Goal: Task Accomplishment & Management: Use online tool/utility

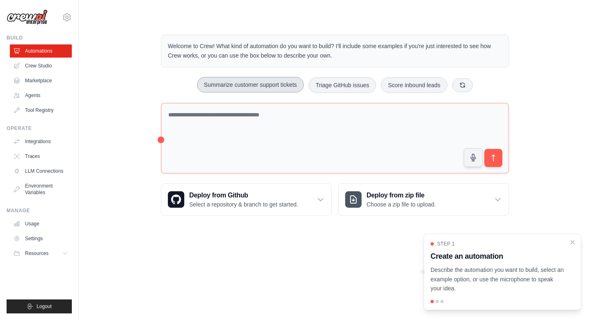
click at [258, 86] on button "Summarize customer support tickets" at bounding box center [250, 85] width 107 height 16
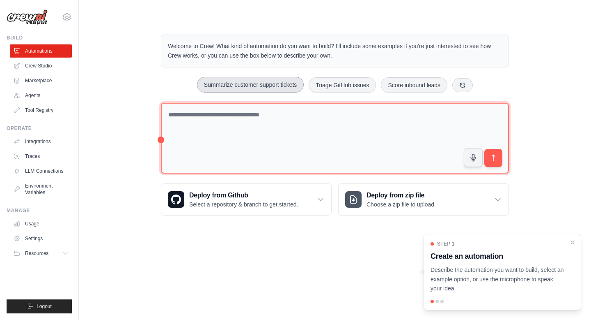
type textarea "**********"
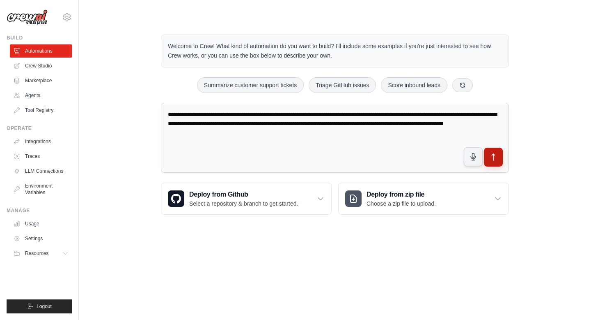
click at [497, 158] on icon "submit" at bounding box center [494, 157] width 9 height 9
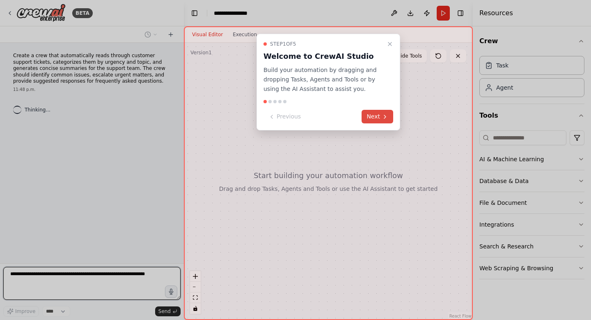
click at [389, 117] on button "Next" at bounding box center [378, 117] width 32 height 14
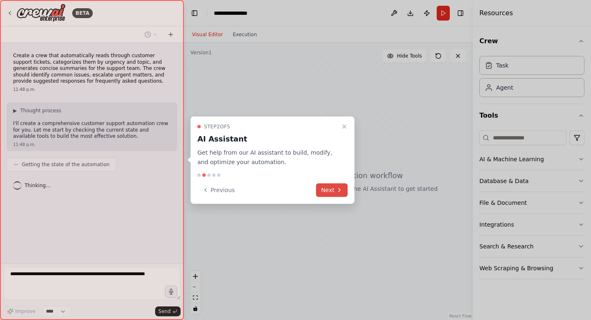
click at [337, 185] on button "Next" at bounding box center [332, 190] width 32 height 14
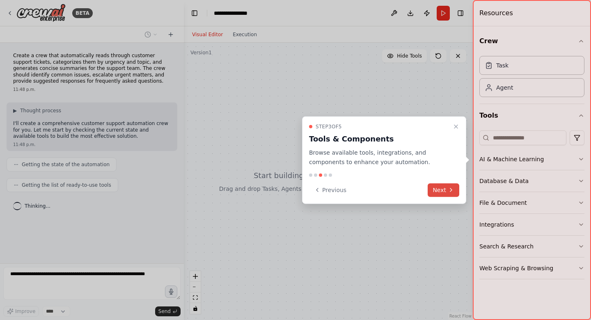
click at [451, 186] on icon at bounding box center [451, 189] width 7 height 7
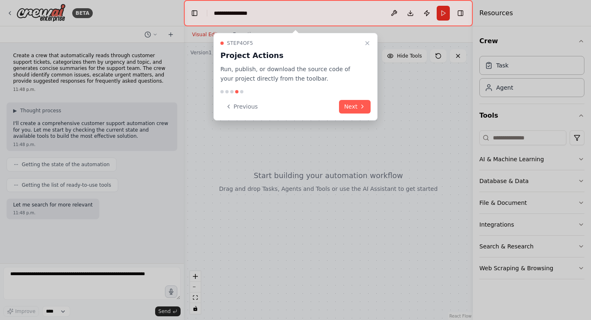
scroll to position [11, 0]
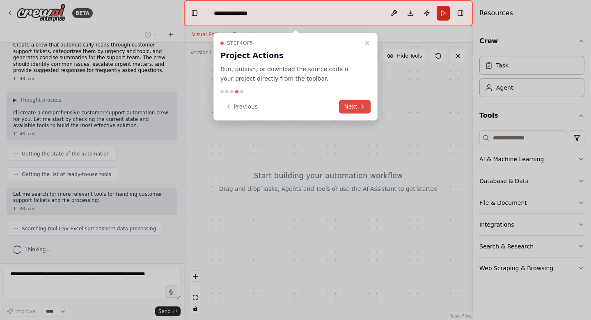
click at [352, 106] on button "Next" at bounding box center [355, 107] width 32 height 14
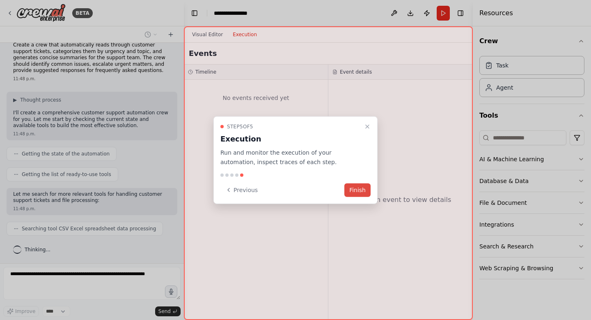
click at [361, 191] on button "Finish" at bounding box center [358, 190] width 26 height 14
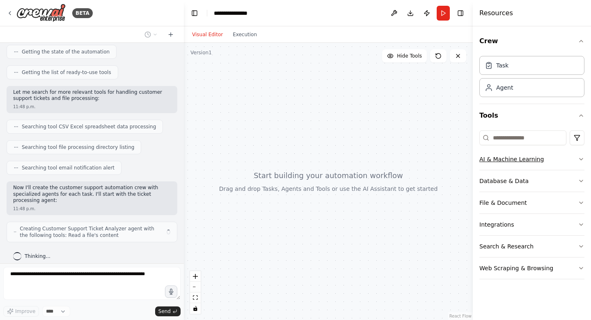
scroll to position [119, 0]
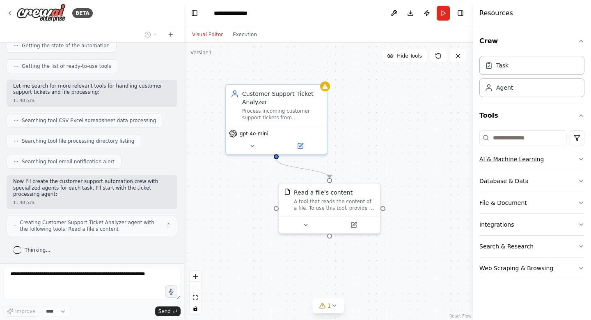
click at [575, 161] on button "AI & Machine Learning" at bounding box center [532, 158] width 105 height 21
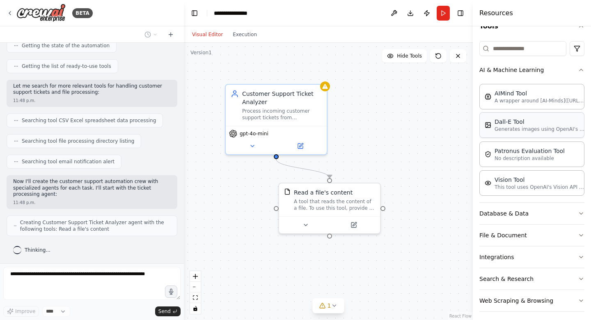
scroll to position [94, 0]
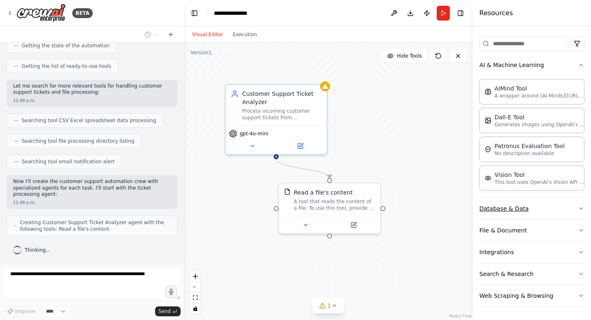
click at [554, 204] on button "Database & Data" at bounding box center [532, 208] width 105 height 21
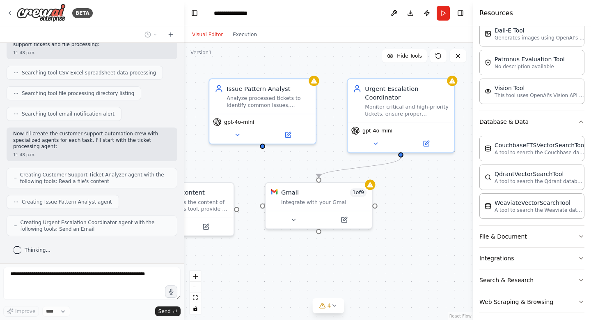
scroll to position [187, 0]
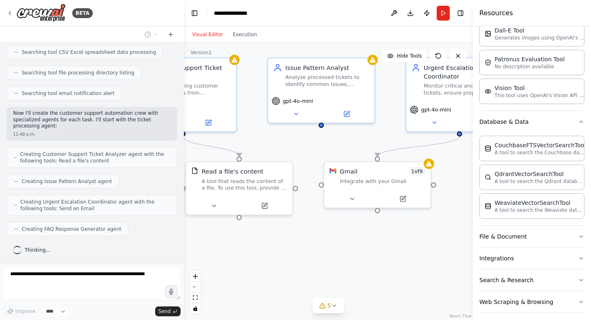
drag, startPoint x: 429, startPoint y: 166, endPoint x: 342, endPoint y: 145, distance: 89.5
click at [342, 145] on div ".deletable-edge-delete-btn { width: 20px; height: 20px; border: 0px solid #ffff…" at bounding box center [328, 181] width 289 height 277
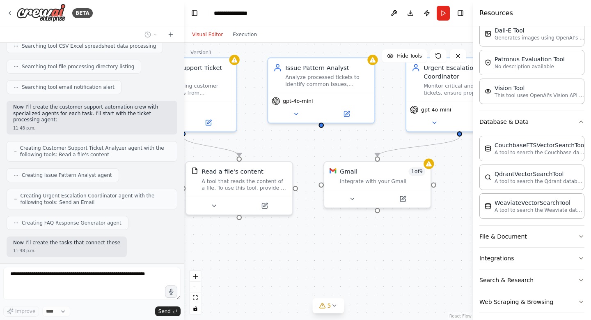
scroll to position [235, 0]
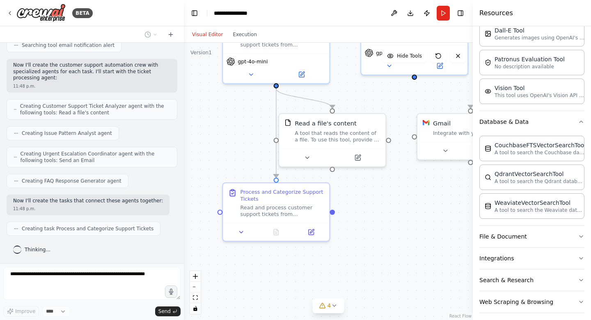
drag, startPoint x: 271, startPoint y: 142, endPoint x: 365, endPoint y: 94, distance: 104.9
click at [365, 94] on div ".deletable-edge-delete-btn { width: 20px; height: 20px; border: 0px solid #ffff…" at bounding box center [328, 181] width 289 height 277
click at [288, 208] on div "Read and process customer support tickets from {ticket_source}. For each ticket…" at bounding box center [283, 209] width 84 height 14
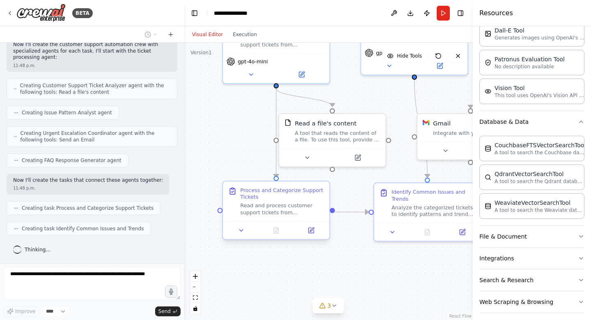
click at [294, 212] on div "Read and process customer support tickets from {ticket_source}. For each ticket…" at bounding box center [283, 209] width 84 height 14
click at [291, 204] on div "Read and process customer support tickets from {ticket_source}. For each ticket…" at bounding box center [283, 209] width 84 height 14
click at [241, 235] on div at bounding box center [276, 230] width 106 height 18
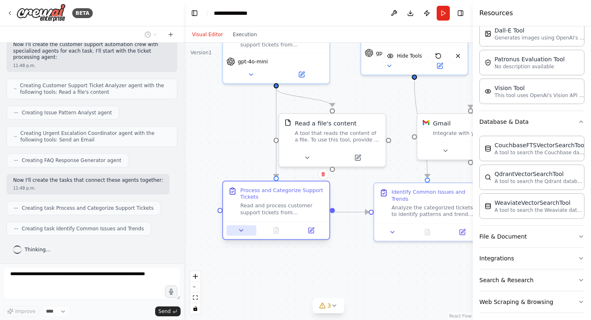
click at [241, 233] on icon at bounding box center [241, 230] width 7 height 7
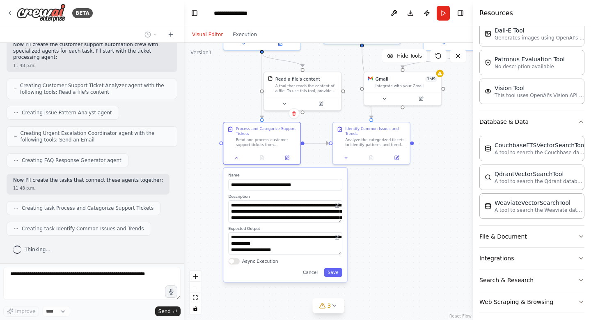
drag, startPoint x: 390, startPoint y: 276, endPoint x: 365, endPoint y: 192, distance: 87.1
click at [365, 192] on div ".deletable-edge-delete-btn { width: 20px; height: 20px; border: 0px solid #ffff…" at bounding box center [328, 181] width 289 height 277
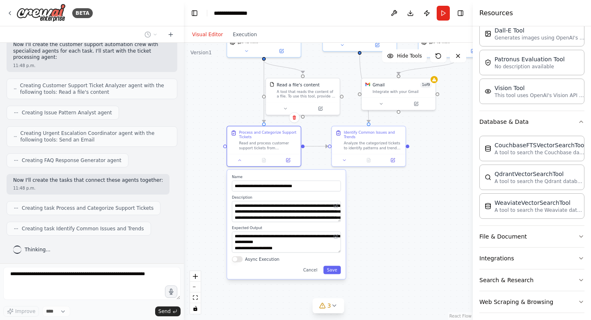
scroll to position [276, 0]
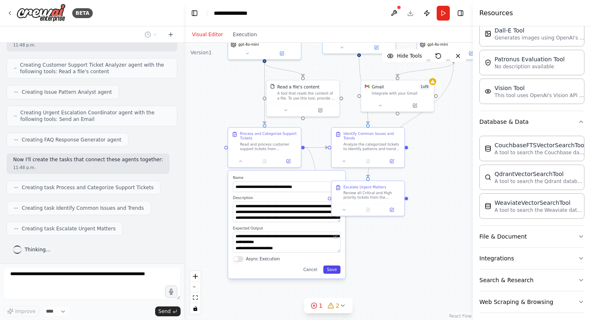
click at [331, 269] on button "Save" at bounding box center [332, 269] width 17 height 8
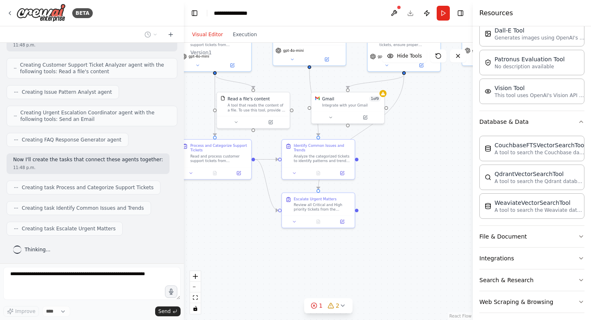
drag, startPoint x: 342, startPoint y: 259, endPoint x: 292, endPoint y: 271, distance: 51.1
click at [292, 271] on div ".deletable-edge-delete-btn { width: 20px; height: 20px; border: 0px solid #ffff…" at bounding box center [328, 181] width 289 height 277
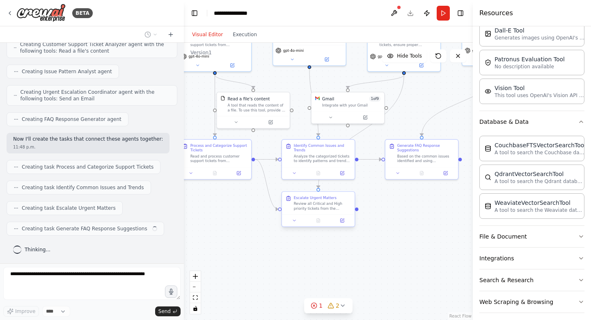
drag, startPoint x: 330, startPoint y: 206, endPoint x: 333, endPoint y: 226, distance: 20.7
click at [333, 226] on div "Escalate Urgent Matters Review all Critical and High priority tickets from the …" at bounding box center [319, 209] width 74 height 36
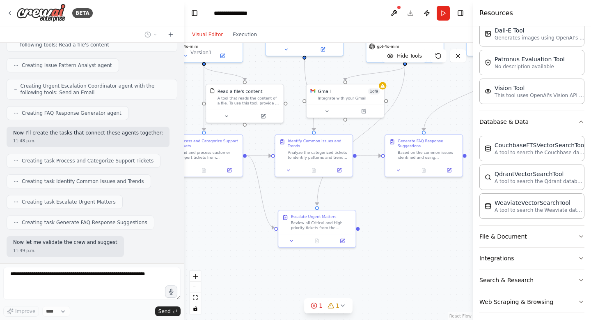
scroll to position [345, 0]
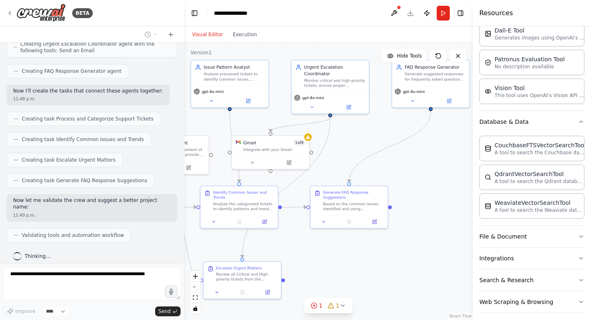
drag, startPoint x: 426, startPoint y: 204, endPoint x: 349, endPoint y: 260, distance: 95.3
click at [349, 260] on div ".deletable-edge-delete-btn { width: 20px; height: 20px; border: 0px solid #ffff…" at bounding box center [328, 181] width 289 height 277
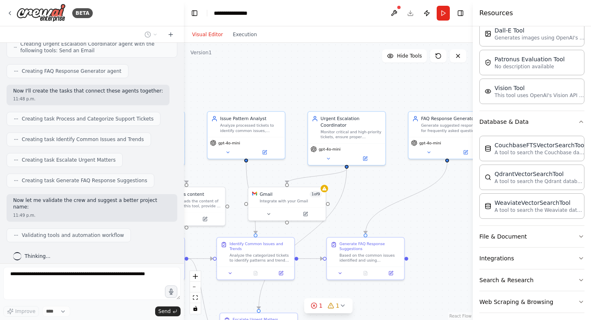
drag, startPoint x: 426, startPoint y: 183, endPoint x: 444, endPoint y: 229, distance: 49.7
click at [444, 229] on div ".deletable-edge-delete-btn { width: 20px; height: 20px; border: 0px solid #ffff…" at bounding box center [328, 181] width 289 height 277
click at [284, 200] on div "Integrate with your Gmail" at bounding box center [291, 198] width 62 height 5
click at [270, 212] on icon at bounding box center [268, 211] width 5 height 5
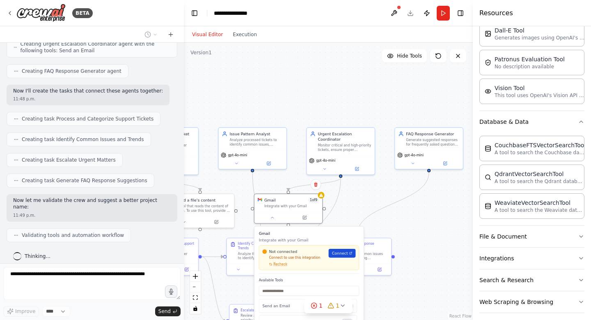
click at [338, 255] on link "Connect" at bounding box center [342, 252] width 27 height 9
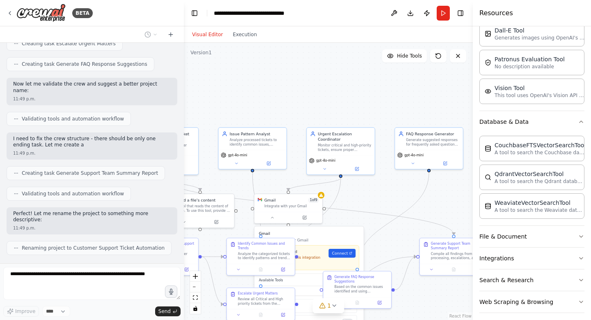
scroll to position [467, 0]
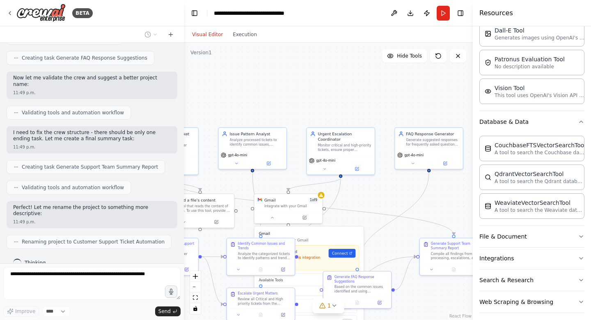
click at [284, 76] on div ".deletable-edge-delete-btn { width: 20px; height: 20px; border: 0px solid #ffff…" at bounding box center [328, 181] width 289 height 277
click at [271, 218] on icon at bounding box center [272, 216] width 5 height 5
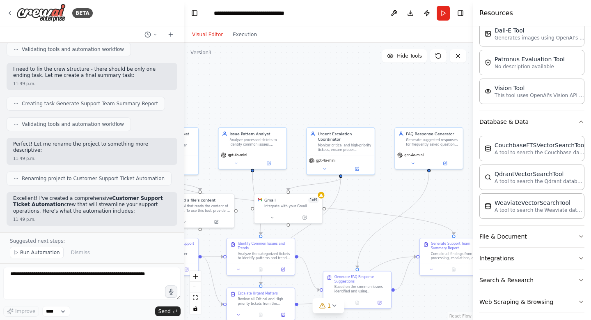
click at [375, 196] on div ".deletable-edge-delete-btn { width: 20px; height: 20px; border: 0px solid #ffff…" at bounding box center [328, 181] width 289 height 277
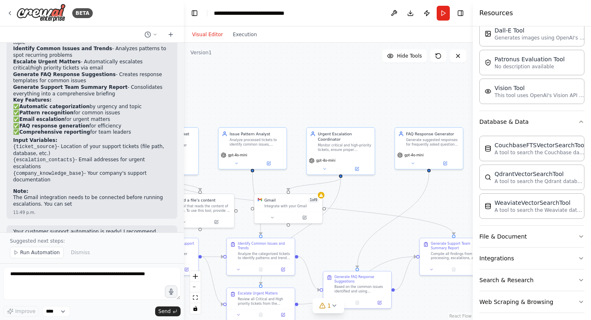
scroll to position [795, 0]
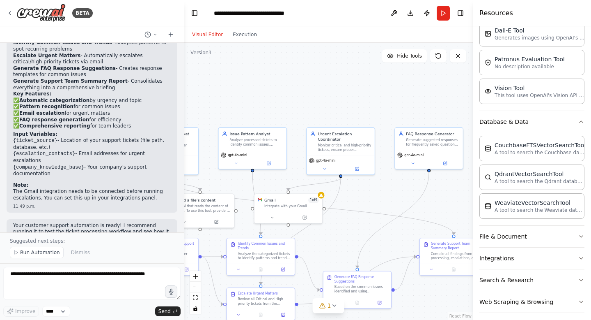
click at [228, 75] on div ".deletable-edge-delete-btn { width: 20px; height: 20px; border: 0px solid #ffff…" at bounding box center [328, 181] width 289 height 277
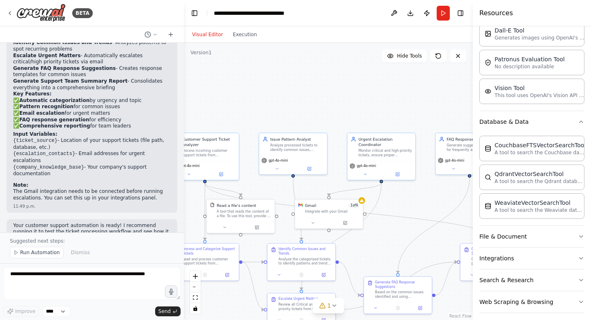
drag, startPoint x: 265, startPoint y: 94, endPoint x: 306, endPoint y: 97, distance: 41.2
click at [306, 97] on div ".deletable-edge-delete-btn { width: 20px; height: 20px; border: 0px solid #ffff…" at bounding box center [328, 181] width 289 height 277
click at [297, 150] on div "Issue Pattern Analyst Analyze processed tickets to identify common issues, recu…" at bounding box center [294, 141] width 68 height 22
click at [290, 140] on div "Analyze processed tickets to identify common issues, recurring problems, and tr…" at bounding box center [297, 144] width 53 height 9
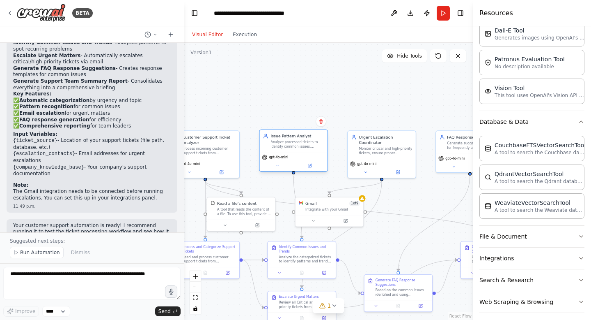
click at [290, 140] on div "Analyze processed tickets to identify common issues, recurring problems, and tr…" at bounding box center [297, 144] width 53 height 9
click at [290, 147] on div "Analyze processed tickets to identify common issues, recurring problems, and tr…" at bounding box center [297, 144] width 53 height 9
click at [278, 100] on div ".deletable-edge-delete-btn { width: 20px; height: 20px; border: 0px solid #ffff…" at bounding box center [328, 181] width 289 height 277
click at [278, 164] on icon at bounding box center [278, 165] width 5 height 5
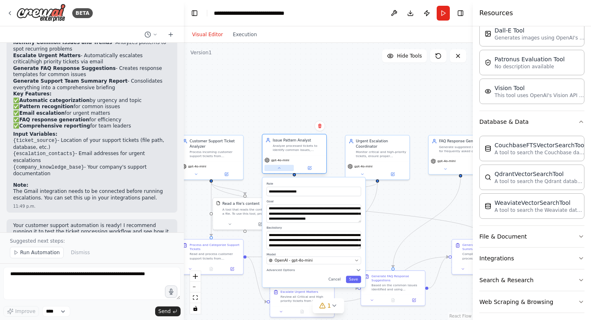
click at [280, 170] on button at bounding box center [280, 168] width 30 height 6
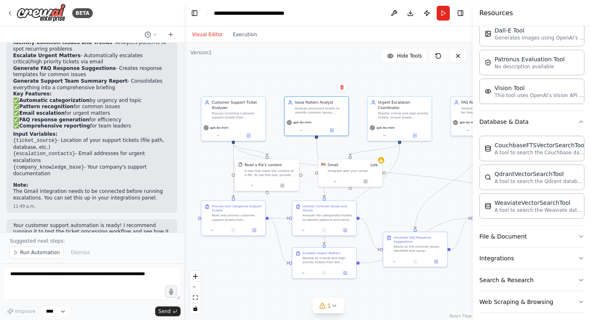
drag, startPoint x: 300, startPoint y: 98, endPoint x: 322, endPoint y: 59, distance: 44.5
click at [322, 59] on div ".deletable-edge-delete-btn { width: 20px; height: 20px; border: 0px solid #ffff…" at bounding box center [328, 181] width 289 height 277
click at [263, 173] on div "A tool that reads the content of a file. To use this tool, provide a 'file_path…" at bounding box center [270, 171] width 51 height 8
click at [252, 184] on icon at bounding box center [252, 184] width 2 height 1
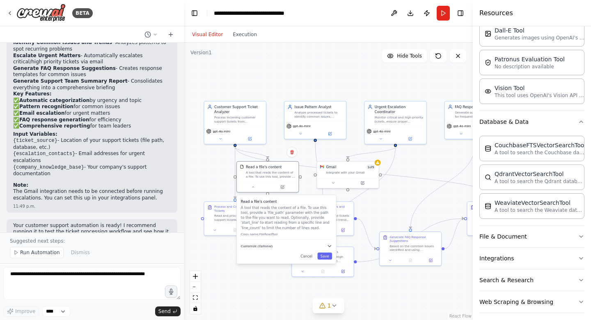
click at [327, 244] on button "Customize (Optional)" at bounding box center [286, 245] width 91 height 5
click at [306, 274] on button "Cancel" at bounding box center [307, 273] width 18 height 7
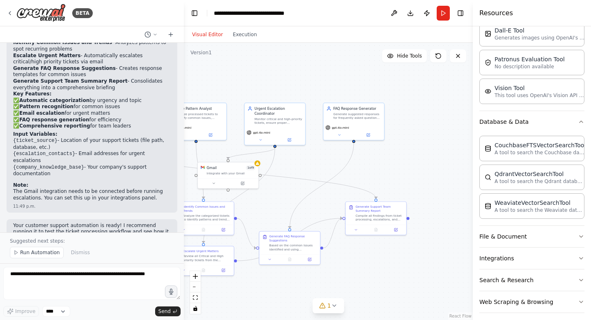
drag, startPoint x: 403, startPoint y: 207, endPoint x: 264, endPoint y: 207, distance: 139.2
click at [264, 207] on div ".deletable-edge-delete-btn { width: 20px; height: 20px; border: 0px solid #ffff…" at bounding box center [328, 181] width 289 height 277
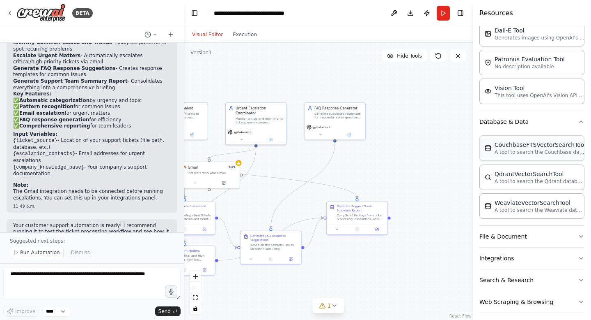
click at [538, 153] on p "A tool to search the Couchbase database for relevant information on internal do…" at bounding box center [540, 152] width 90 height 7
click at [514, 152] on p "A tool to search the Couchbase database for relevant information on internal do…" at bounding box center [540, 152] width 90 height 7
click at [518, 184] on p "A tool to search the Qdrant database for relevant information on internal docum…" at bounding box center [540, 180] width 90 height 7
click at [511, 177] on p "A tool to search the Qdrant database for relevant information on internal docum…" at bounding box center [540, 180] width 90 height 7
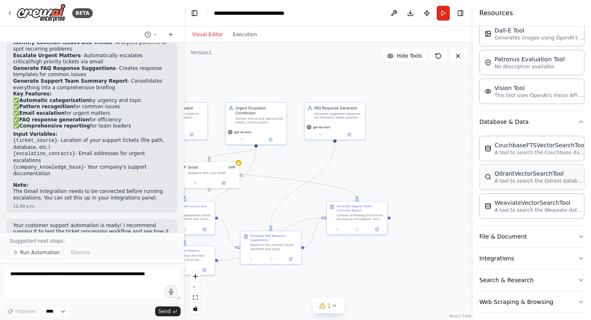
click at [511, 177] on p "A tool to search the Qdrant database for relevant information on internal docum…" at bounding box center [540, 180] width 90 height 7
click at [442, 191] on div "A tool to search the Qdrant database for relevant information on internal docum…" at bounding box center [446, 188] width 49 height 8
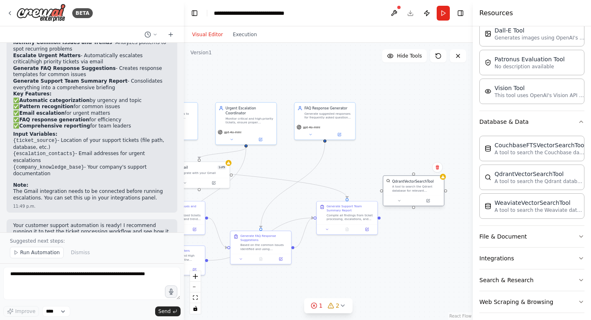
drag, startPoint x: 463, startPoint y: 194, endPoint x: 432, endPoint y: 192, distance: 31.7
click at [432, 192] on div "QdrantVectorSearchTool A tool to search the Qdrant database for relevant inform…" at bounding box center [414, 185] width 61 height 20
click at [439, 168] on icon at bounding box center [437, 167] width 5 height 5
click at [422, 166] on button "Confirm" at bounding box center [414, 167] width 29 height 10
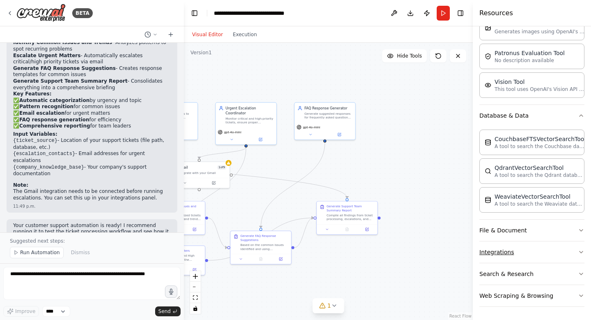
click at [554, 249] on button "Integrations" at bounding box center [532, 251] width 105 height 21
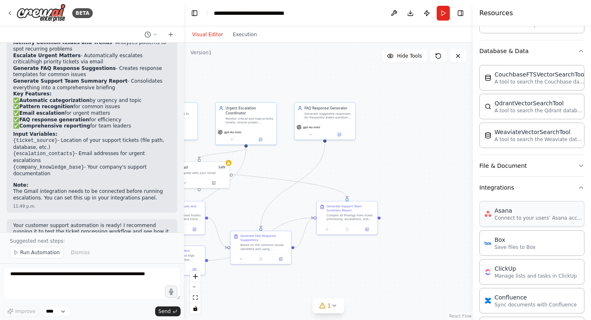
scroll to position [244, 0]
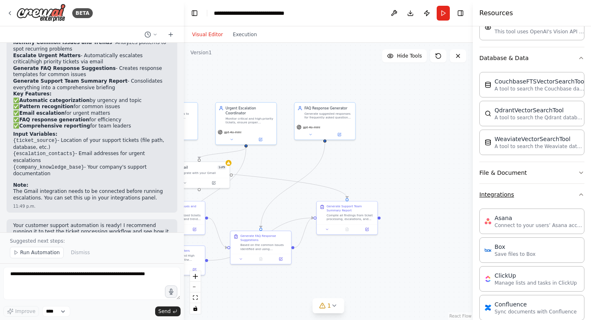
click at [555, 193] on button "Integrations" at bounding box center [532, 194] width 105 height 21
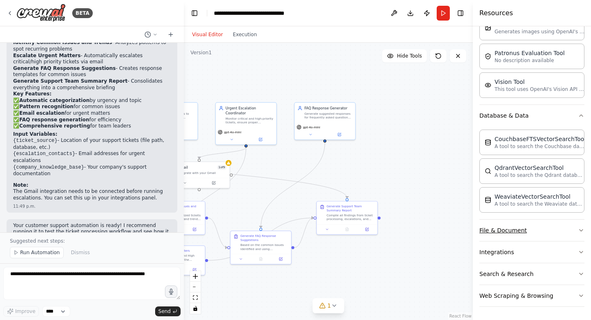
click at [547, 226] on button "File & Document" at bounding box center [532, 229] width 105 height 21
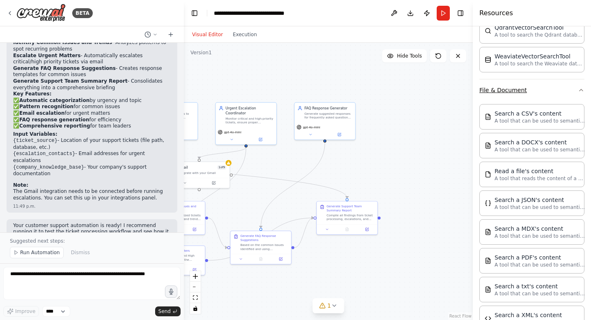
scroll to position [327, 0]
click at [531, 93] on button "File & Document" at bounding box center [532, 89] width 105 height 21
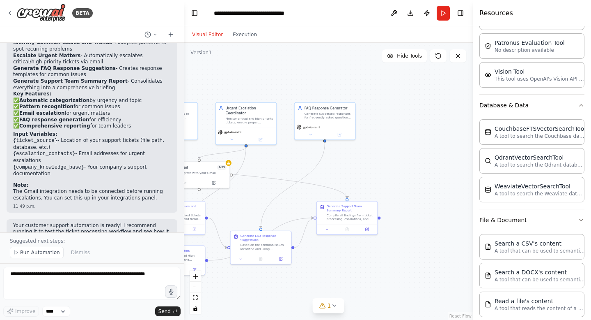
scroll to position [187, 0]
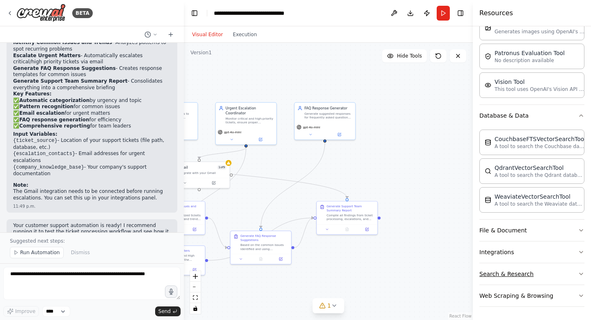
click at [531, 279] on button "Search & Research" at bounding box center [532, 273] width 105 height 21
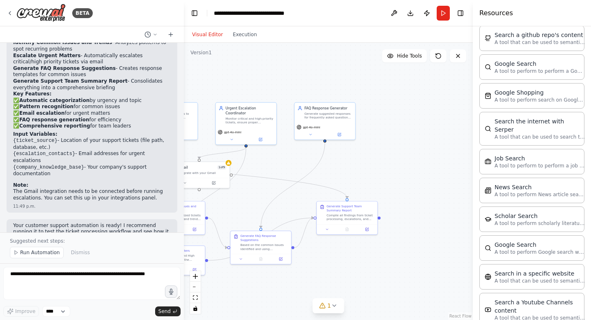
scroll to position [536, 0]
drag, startPoint x: 529, startPoint y: 156, endPoint x: 414, endPoint y: 164, distance: 114.5
click at [432, 190] on button at bounding box center [429, 191] width 28 height 6
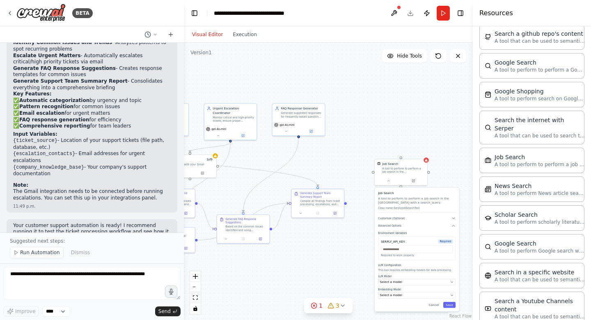
drag, startPoint x: 389, startPoint y: 271, endPoint x: 344, endPoint y: 253, distance: 48.4
click at [344, 253] on div ".deletable-edge-delete-btn { width: 20px; height: 20px; border: 0px solid #ffff…" at bounding box center [328, 181] width 289 height 277
click at [403, 170] on div "A tool to perform to perform a job search in the US with a search_query." at bounding box center [401, 166] width 42 height 7
click at [416, 150] on button at bounding box center [417, 147] width 11 height 11
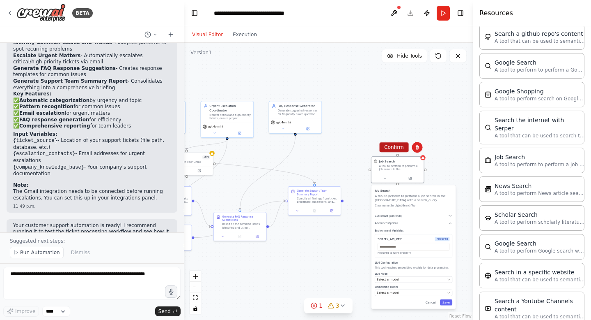
click at [389, 152] on button "Confirm" at bounding box center [394, 147] width 29 height 10
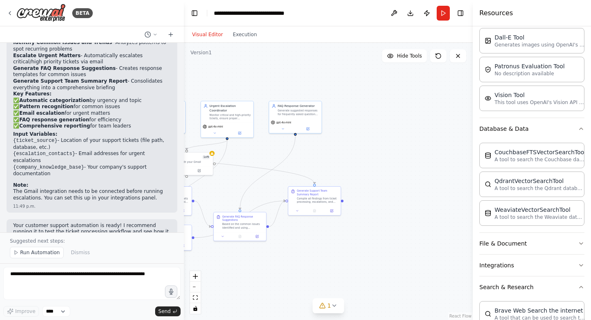
scroll to position [0, 0]
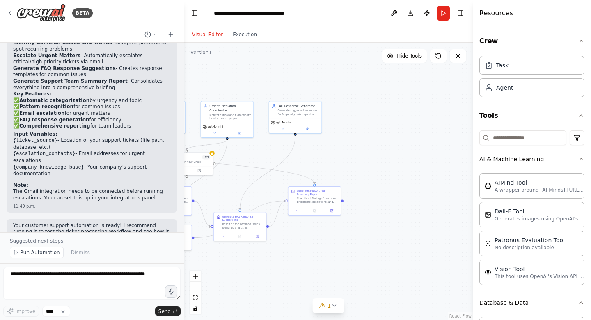
click at [562, 160] on button "AI & Machine Learning" at bounding box center [532, 158] width 105 height 21
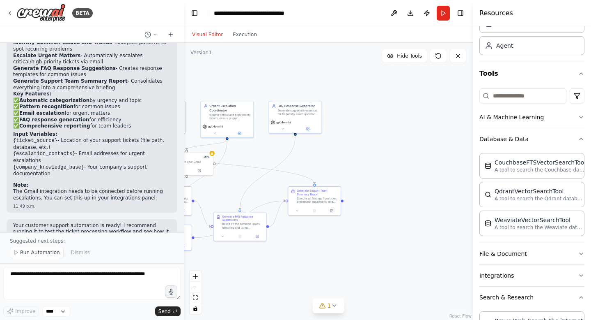
scroll to position [47, 0]
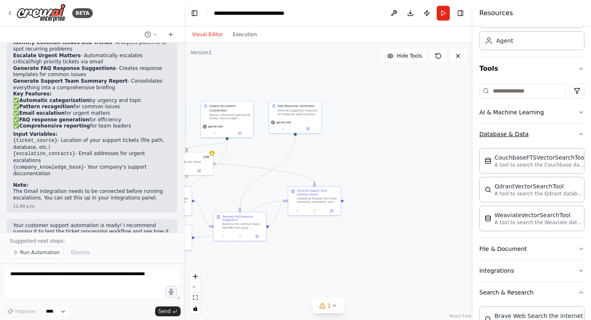
click at [556, 134] on button "Database & Data" at bounding box center [532, 133] width 105 height 21
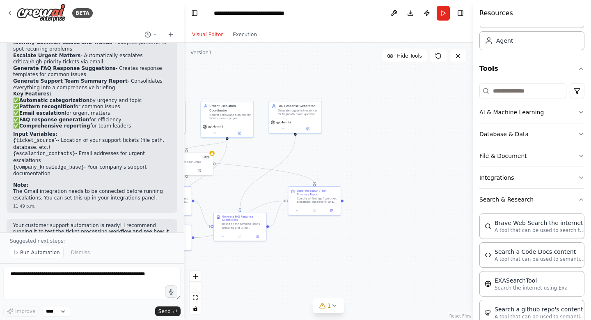
click at [560, 107] on button "AI & Machine Learning" at bounding box center [532, 111] width 105 height 21
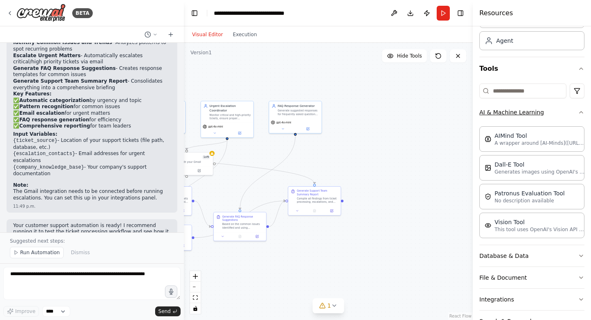
click at [559, 107] on button "AI & Machine Learning" at bounding box center [532, 111] width 105 height 21
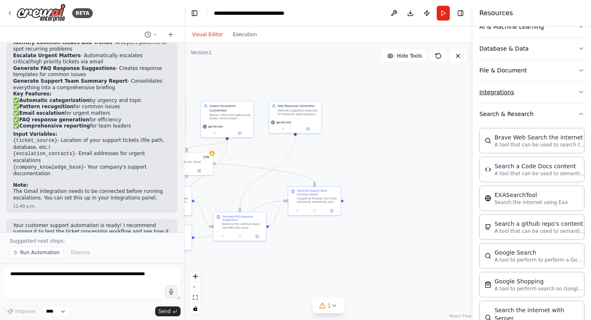
scroll to position [154, 0]
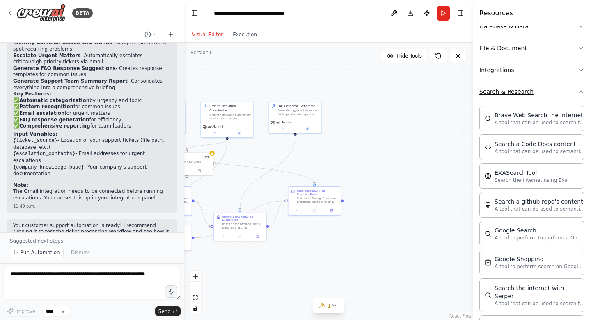
click at [553, 94] on button "Search & Research" at bounding box center [532, 91] width 105 height 21
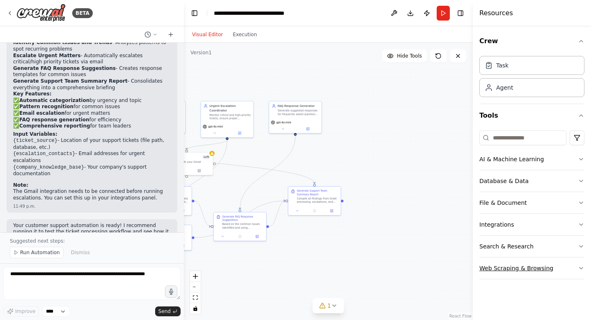
click at [552, 271] on button "Web Scraping & Browsing" at bounding box center [532, 267] width 105 height 21
click at [561, 267] on button "Web Scraping & Browsing" at bounding box center [532, 267] width 105 height 21
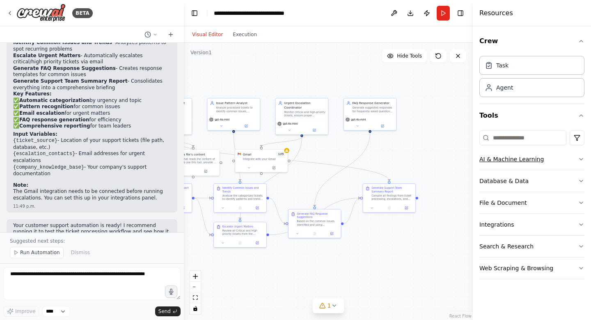
drag, startPoint x: 424, startPoint y: 155, endPoint x: 499, endPoint y: 152, distance: 74.8
click at [499, 152] on div "BETA Create a crew that automatically reads through customer support tickets, c…" at bounding box center [295, 160] width 591 height 320
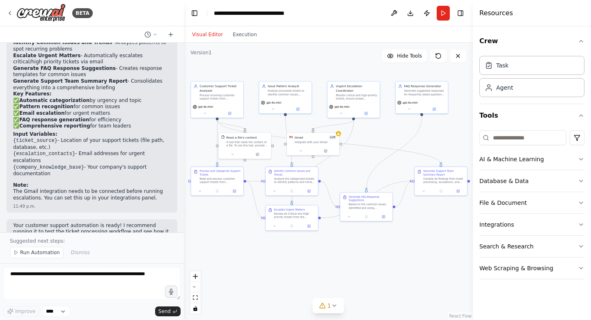
drag, startPoint x: 404, startPoint y: 164, endPoint x: 455, endPoint y: 147, distance: 53.8
click at [456, 147] on div ".deletable-edge-delete-btn { width: 20px; height: 20px; border: 0px solid #ffff…" at bounding box center [328, 181] width 289 height 277
drag, startPoint x: 299, startPoint y: 184, endPoint x: 304, endPoint y: 183, distance: 5.9
click at [304, 183] on div "Identify Common Issues and Trends Analyze the categorized tickets to identify p…" at bounding box center [298, 176] width 53 height 20
drag, startPoint x: 215, startPoint y: 177, endPoint x: 214, endPoint y: 217, distance: 39.9
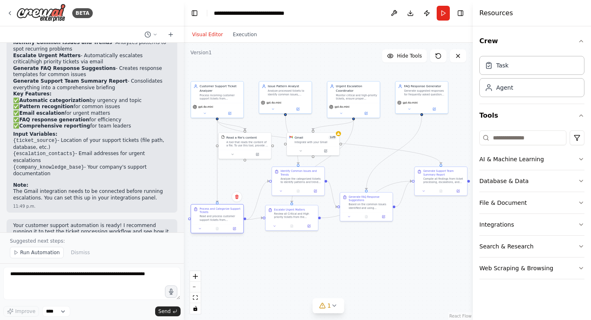
click at [214, 217] on div "Read and process customer support tickets from {ticket_source}. For each ticket…" at bounding box center [220, 217] width 41 height 7
drag, startPoint x: 280, startPoint y: 220, endPoint x: 283, endPoint y: 278, distance: 58.8
click at [283, 278] on div "Escalate Urgent Matters Review all Critical and High priority tickets from the …" at bounding box center [294, 272] width 53 height 16
drag, startPoint x: 303, startPoint y: 177, endPoint x: 298, endPoint y: 211, distance: 34.0
click at [298, 211] on div "Analyze the categorized tickets to identify patterns and trends. Look for: 1. *…" at bounding box center [296, 213] width 41 height 7
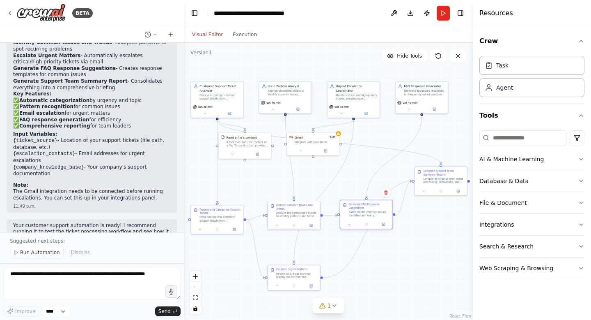
drag, startPoint x: 364, startPoint y: 204, endPoint x: 364, endPoint y: 212, distance: 8.2
click at [364, 212] on div "Based on the common issues identified and using {company_knowledge_base}, creat…" at bounding box center [369, 213] width 41 height 7
click at [412, 109] on button at bounding box center [410, 108] width 24 height 5
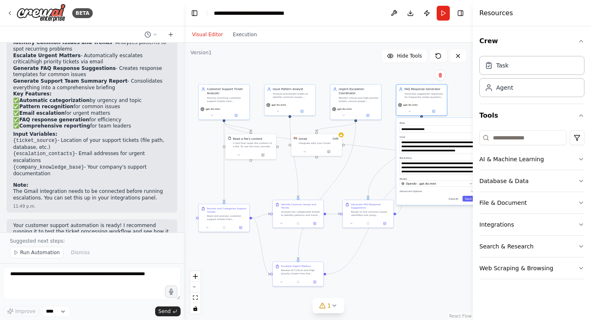
click at [334, 73] on div ".deletable-edge-delete-btn { width: 20px; height: 20px; border: 0px solid #ffff…" at bounding box center [328, 181] width 289 height 277
click at [11, 13] on icon at bounding box center [10, 13] width 7 height 7
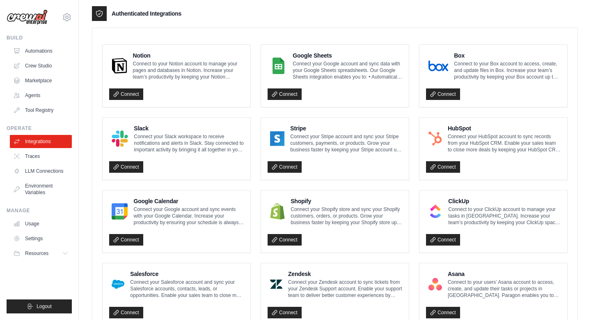
scroll to position [203, 0]
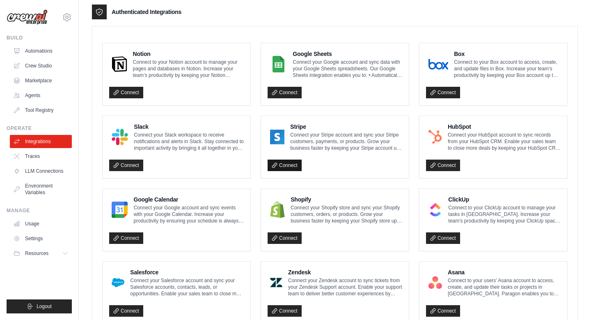
click at [288, 163] on link "Connect" at bounding box center [285, 165] width 34 height 12
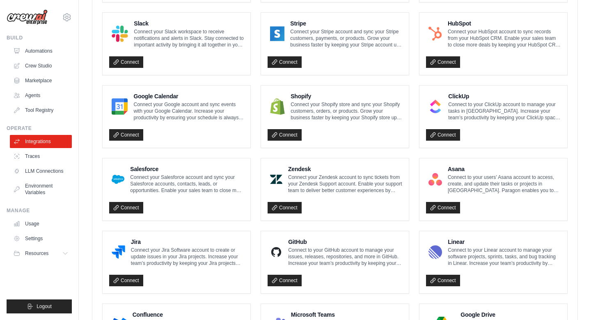
scroll to position [311, 0]
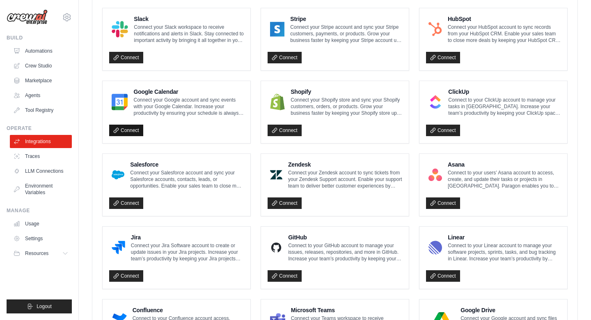
click at [118, 130] on icon at bounding box center [116, 130] width 6 height 6
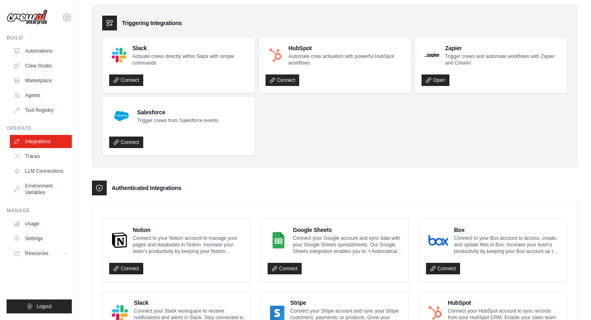
scroll to position [0, 0]
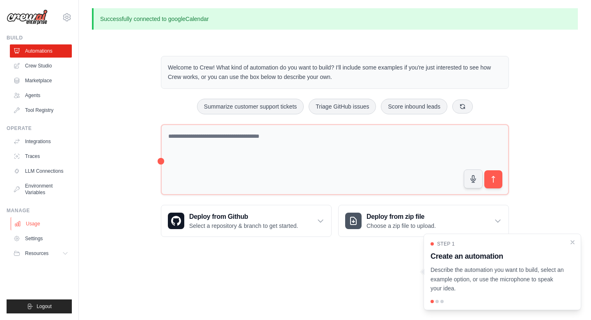
click at [41, 223] on link "Usage" at bounding box center [42, 223] width 62 height 13
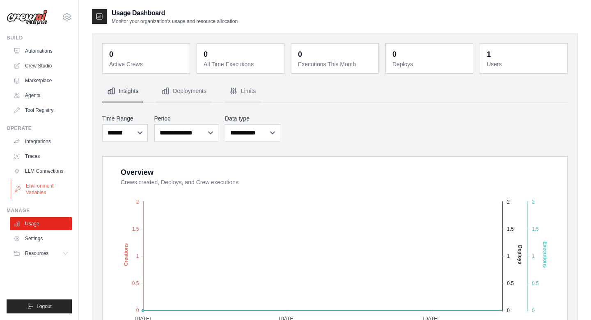
click at [43, 187] on link "Environment Variables" at bounding box center [42, 189] width 62 height 20
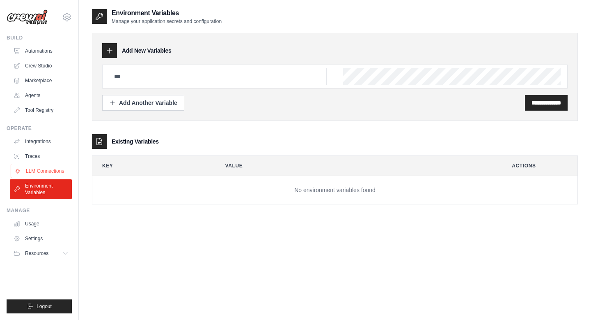
click at [47, 173] on link "LLM Connections" at bounding box center [42, 170] width 62 height 13
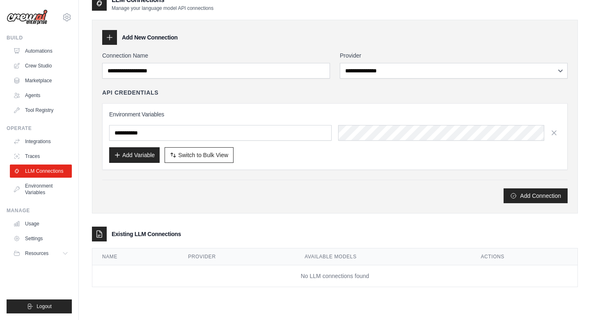
scroll to position [14, 0]
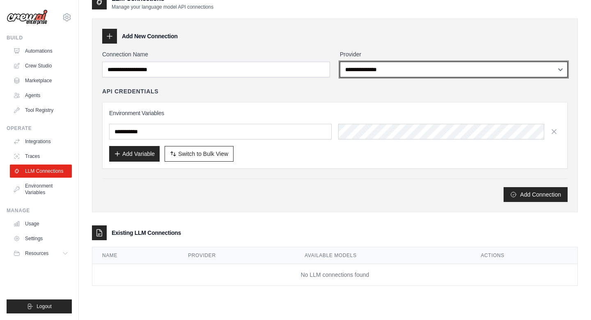
click at [365, 67] on select "**********" at bounding box center [454, 70] width 228 height 16
click at [340, 62] on select "**********" at bounding box center [454, 70] width 228 height 16
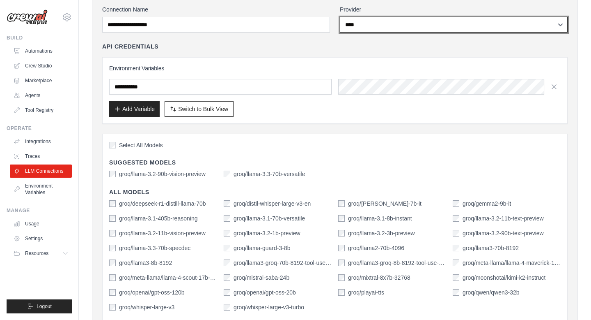
scroll to position [0, 0]
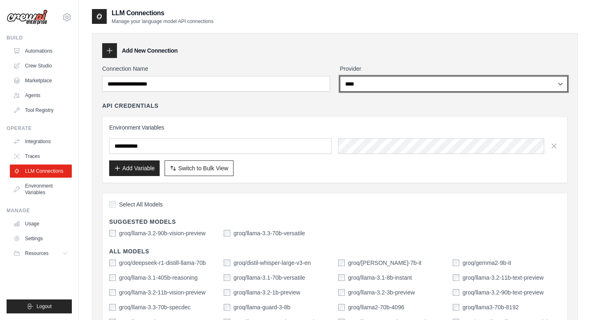
click at [364, 87] on select "**********" at bounding box center [454, 84] width 228 height 16
select select "**********"
click at [340, 76] on select "**********" at bounding box center [454, 84] width 228 height 16
click at [369, 80] on select "**********" at bounding box center [454, 84] width 228 height 16
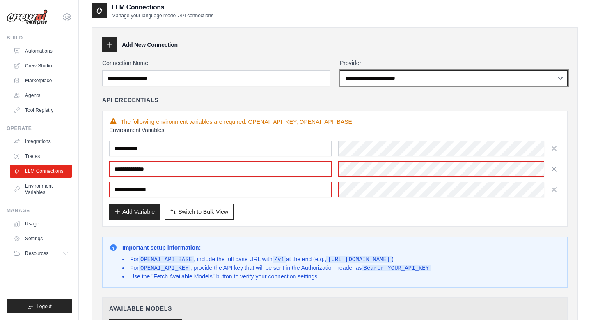
scroll to position [8, 0]
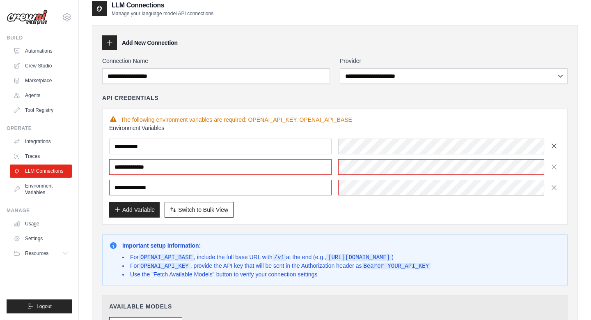
click at [552, 146] on icon "button" at bounding box center [554, 146] width 8 height 8
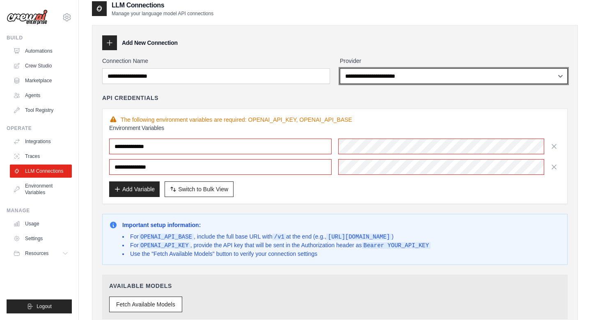
click at [433, 71] on select "**********" at bounding box center [454, 76] width 228 height 16
select select
click at [340, 68] on select "**********" at bounding box center [454, 76] width 228 height 16
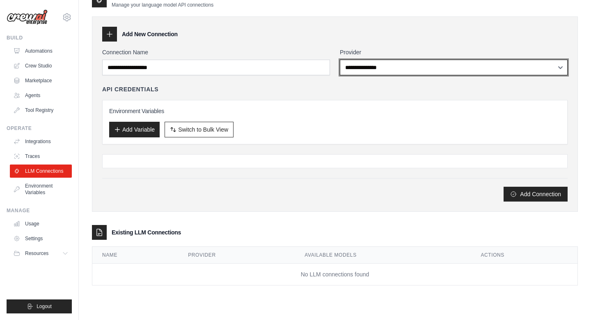
scroll to position [0, 0]
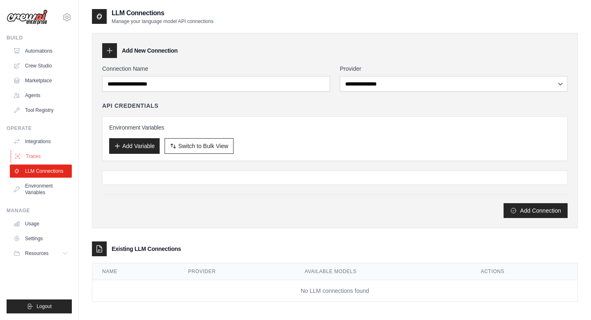
click at [47, 154] on link "Traces" at bounding box center [42, 156] width 62 height 13
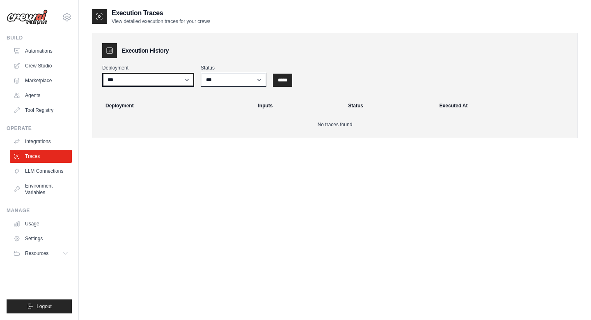
click at [160, 76] on select "***" at bounding box center [148, 80] width 92 height 14
click at [102, 73] on select "***" at bounding box center [148, 80] width 92 height 14
click at [41, 137] on link "Integrations" at bounding box center [42, 141] width 62 height 13
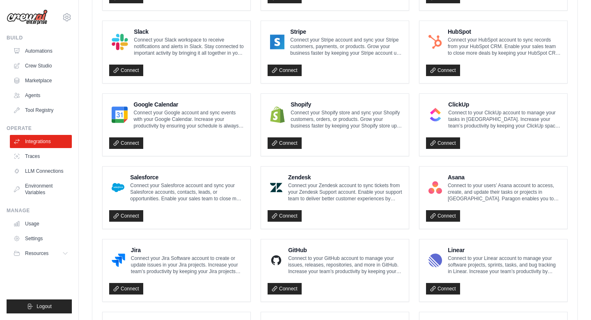
scroll to position [257, 0]
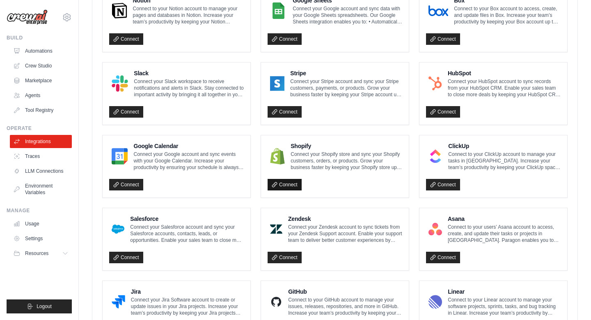
click at [286, 180] on link "Connect" at bounding box center [285, 185] width 34 height 12
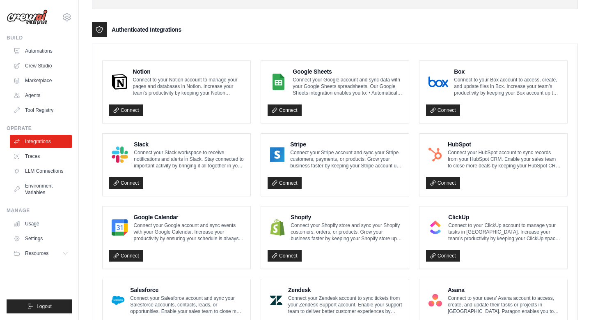
scroll to position [0, 0]
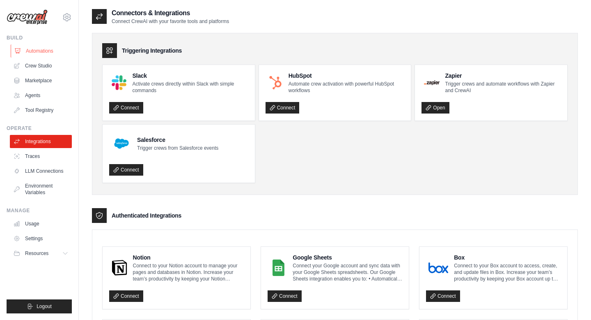
click at [46, 48] on link "Automations" at bounding box center [42, 50] width 62 height 13
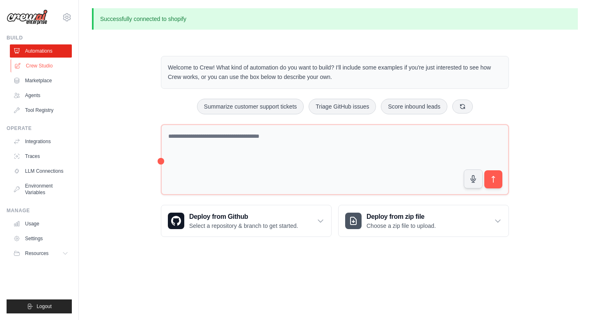
click at [49, 68] on link "Crew Studio" at bounding box center [42, 65] width 62 height 13
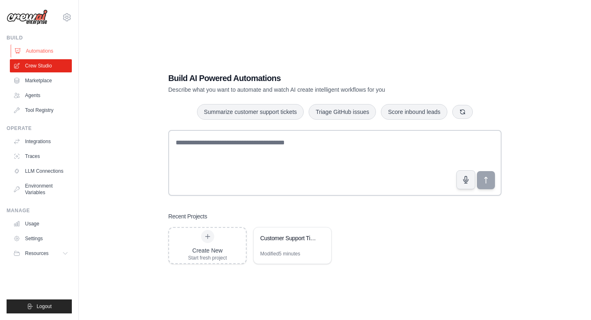
click at [46, 54] on link "Automations" at bounding box center [42, 50] width 62 height 13
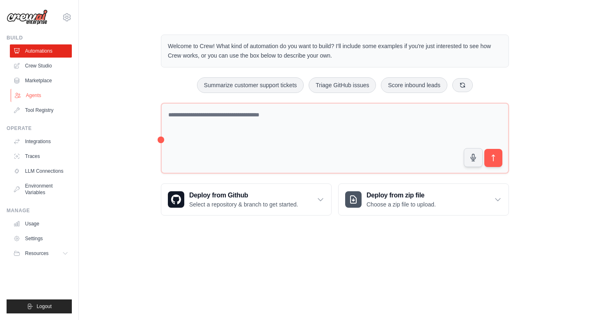
click at [46, 95] on link "Agents" at bounding box center [42, 95] width 62 height 13
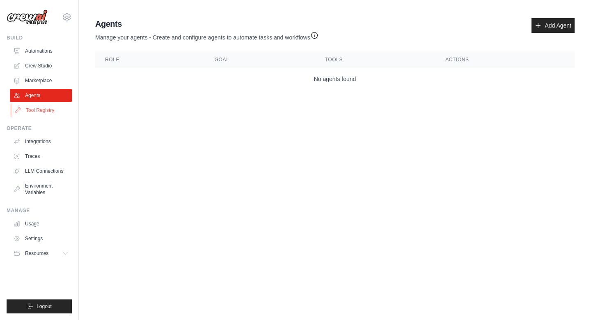
click at [48, 114] on link "Tool Registry" at bounding box center [42, 110] width 62 height 13
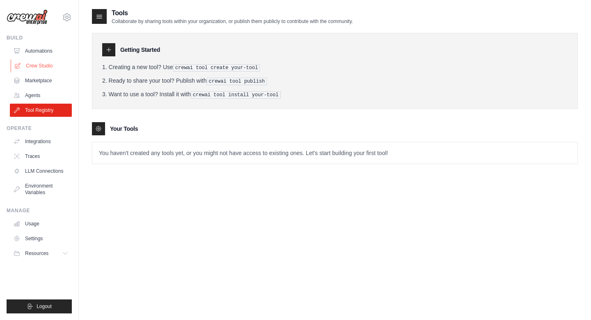
click at [49, 65] on link "Crew Studio" at bounding box center [42, 65] width 62 height 13
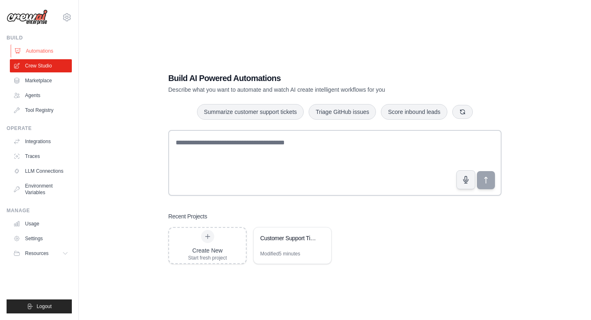
click at [52, 55] on link "Automations" at bounding box center [42, 50] width 62 height 13
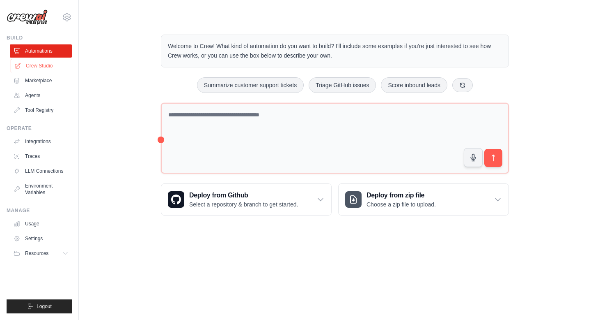
click at [50, 69] on link "Crew Studio" at bounding box center [42, 65] width 62 height 13
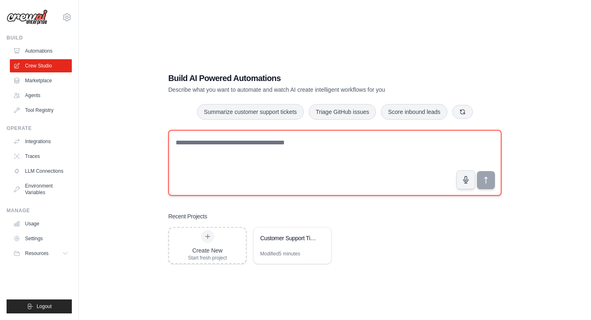
click at [238, 159] on textarea at bounding box center [335, 163] width 334 height 66
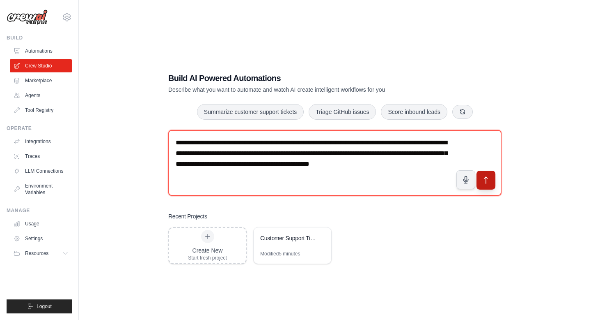
type textarea "**********"
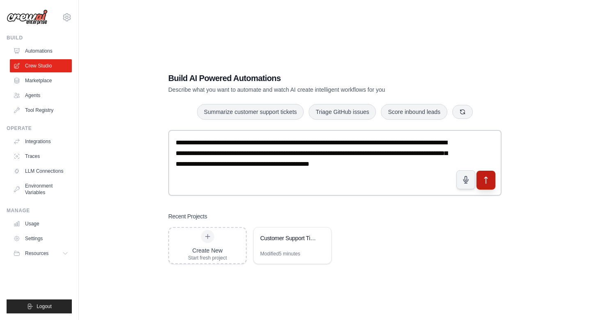
click at [486, 178] on icon "submit" at bounding box center [486, 180] width 3 height 7
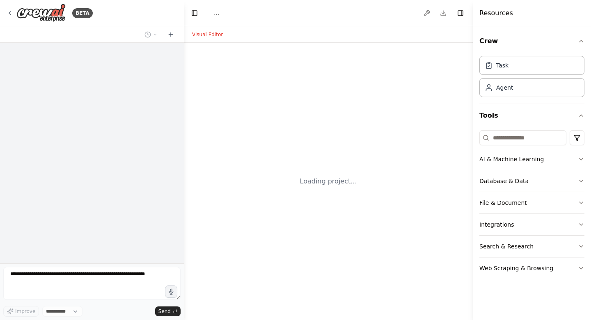
select select "****"
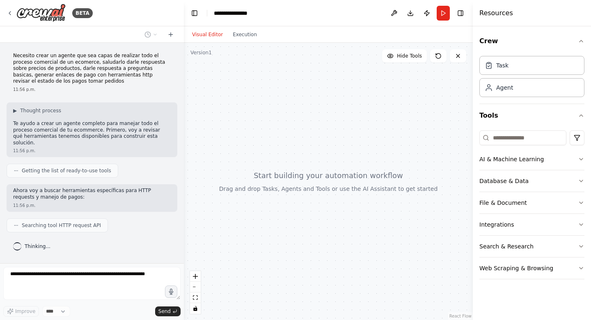
scroll to position [11, 0]
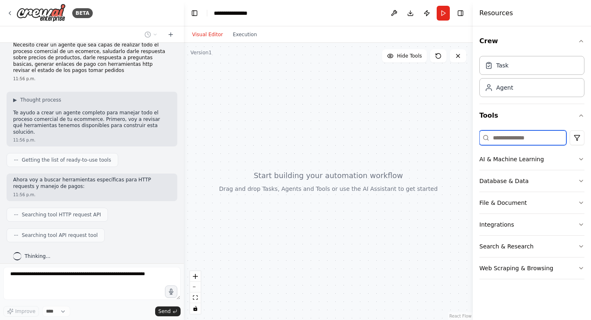
click at [531, 138] on input at bounding box center [523, 137] width 87 height 15
type input "*"
click at [410, 60] on button "Hide Tools" at bounding box center [404, 55] width 45 height 13
click at [410, 60] on button "Show Tools" at bounding box center [403, 55] width 47 height 13
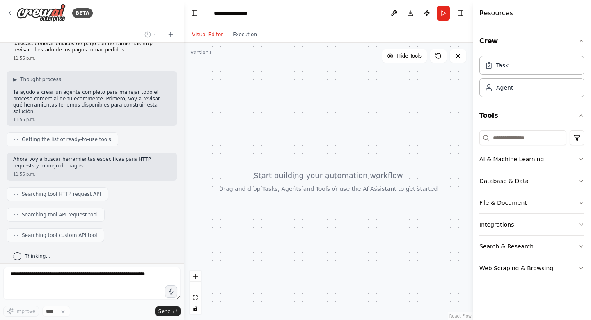
scroll to position [52, 0]
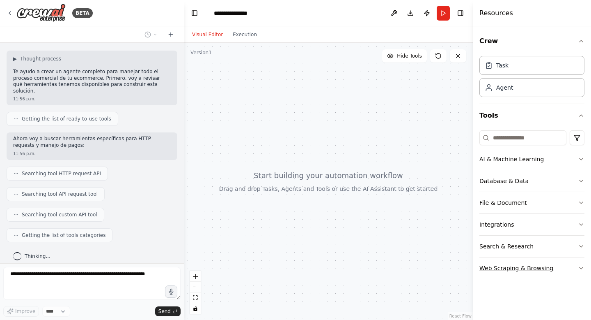
click at [530, 265] on button "Web Scraping & Browsing" at bounding box center [532, 267] width 105 height 21
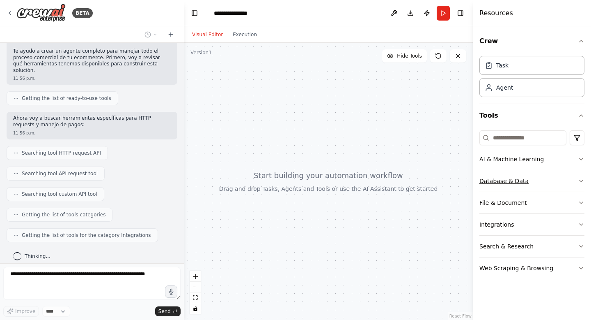
click at [522, 187] on button "Database & Data" at bounding box center [532, 180] width 105 height 21
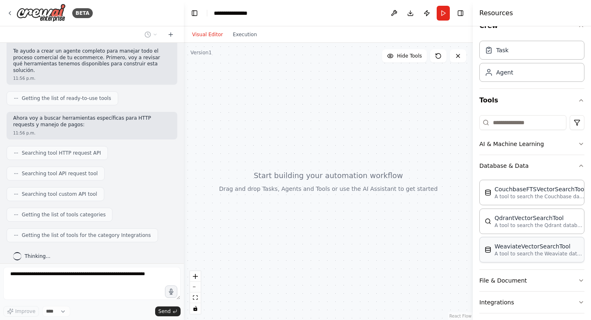
scroll to position [18, 0]
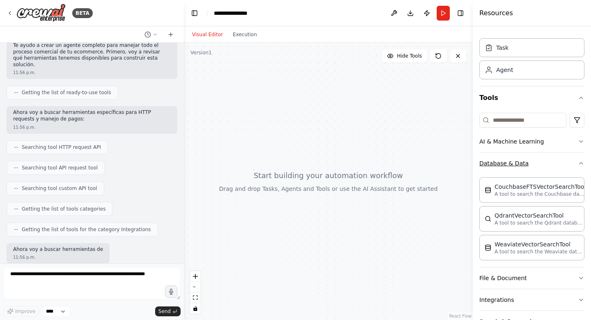
click at [515, 165] on button "Database & Data" at bounding box center [532, 162] width 105 height 21
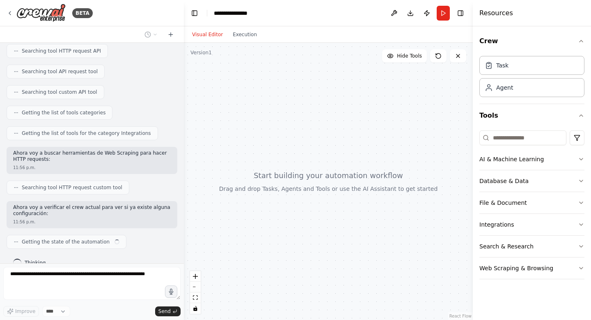
scroll to position [181, 0]
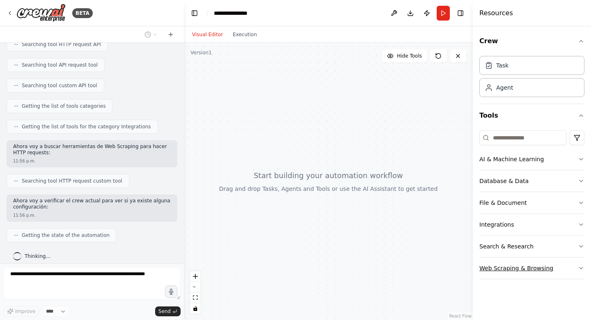
click at [513, 274] on button "Web Scraping & Browsing" at bounding box center [532, 267] width 105 height 21
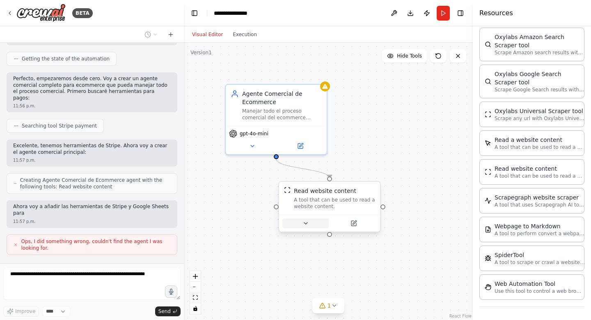
scroll to position [363, 0]
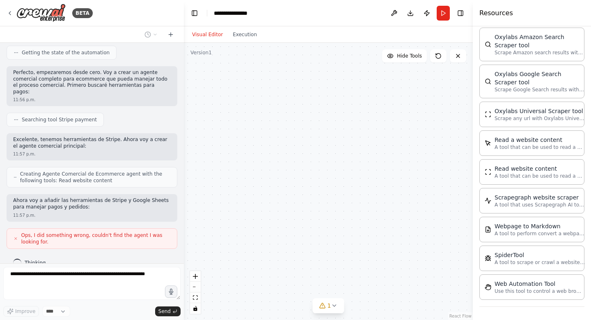
click at [306, 223] on icon at bounding box center [305, 223] width 3 height 2
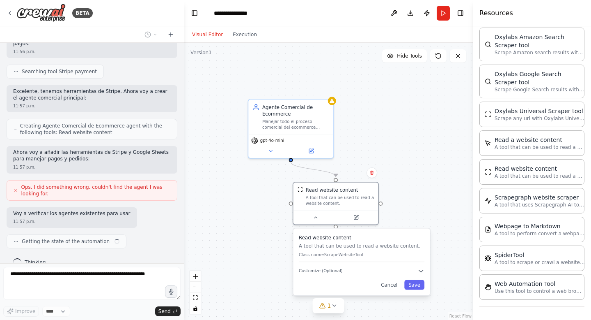
scroll to position [411, 0]
click at [345, 254] on p "Class name: ScrapeWebsiteTool" at bounding box center [362, 254] width 126 height 5
click at [336, 273] on span "Customize (Optional)" at bounding box center [324, 270] width 44 height 5
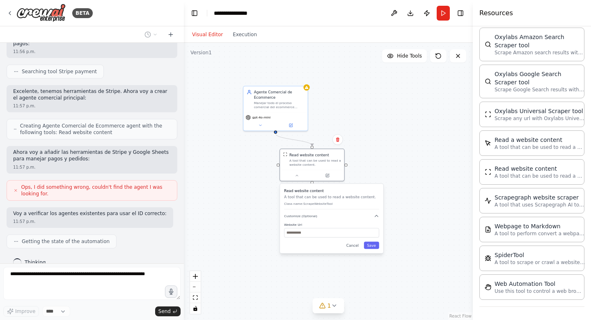
scroll to position [459, 0]
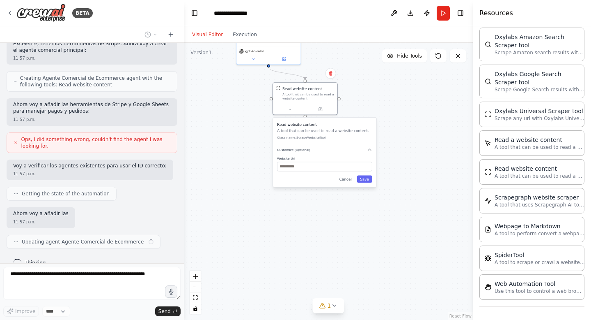
drag, startPoint x: 421, startPoint y: 203, endPoint x: 387, endPoint y: 81, distance: 127.1
click at [387, 81] on div ".deletable-edge-delete-btn { width: 20px; height: 20px; border: 0px solid #ffff…" at bounding box center [328, 181] width 289 height 277
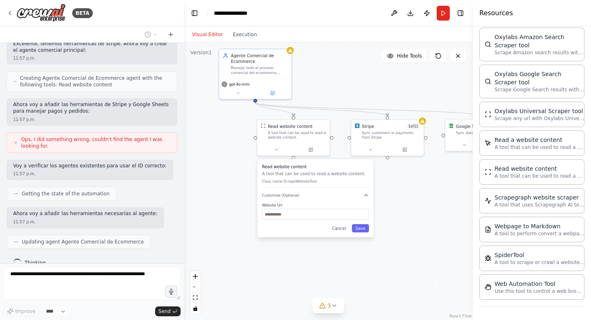
drag, startPoint x: 422, startPoint y: 153, endPoint x: 429, endPoint y: 200, distance: 47.3
click at [429, 200] on div ".deletable-edge-delete-btn { width: 20px; height: 20px; border: 0px solid #ffff…" at bounding box center [328, 181] width 289 height 277
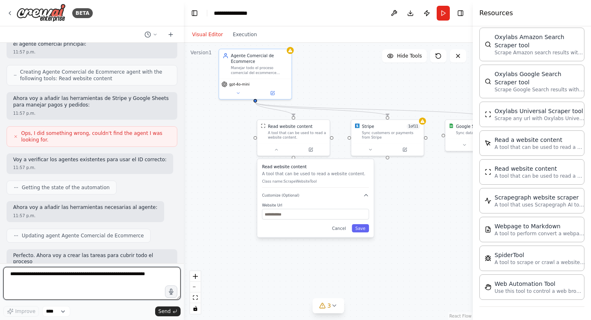
scroll to position [472, 0]
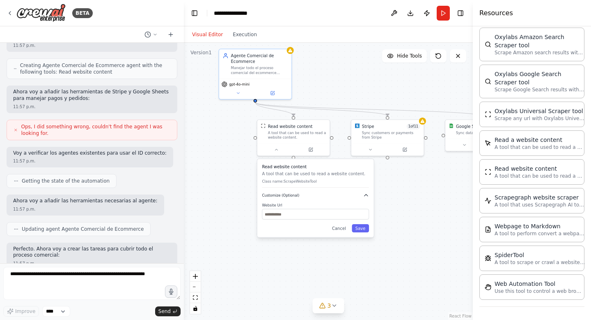
click at [360, 194] on button "Customize (Optional)" at bounding box center [315, 195] width 107 height 6
click at [254, 64] on div "Manejar todo el proceso comercial del ecommerce desde el saludo inicial hasta e…" at bounding box center [259, 68] width 57 height 9
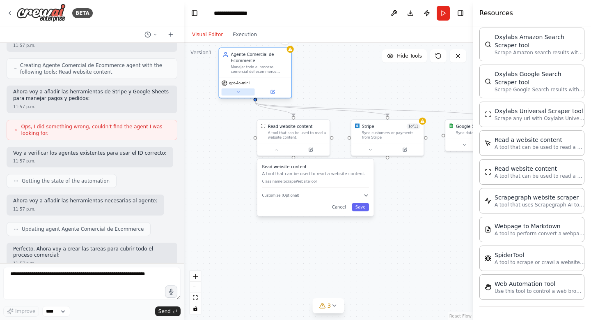
click at [239, 94] on icon at bounding box center [238, 92] width 5 height 5
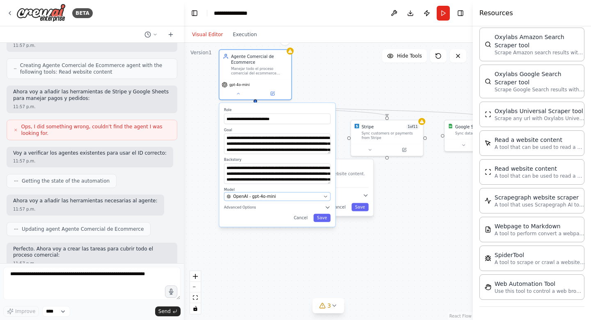
scroll to position [541, 0]
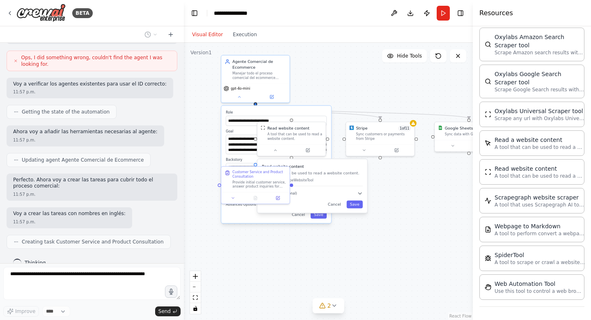
click at [239, 130] on label "Goal" at bounding box center [276, 131] width 101 height 5
click at [331, 94] on div ".deletable-edge-delete-btn { width: 20px; height: 20px; border: 0px solid #ffff…" at bounding box center [328, 181] width 289 height 277
click at [324, 219] on div "**********" at bounding box center [276, 164] width 110 height 117
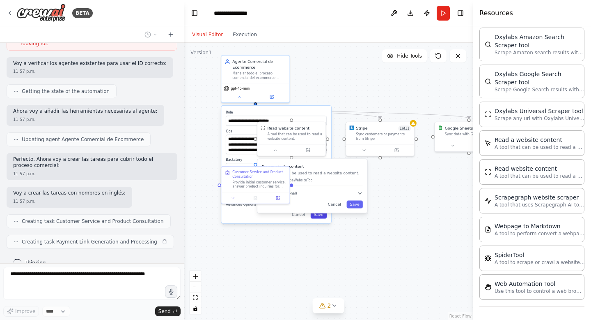
click at [320, 217] on button "Save" at bounding box center [319, 215] width 16 height 8
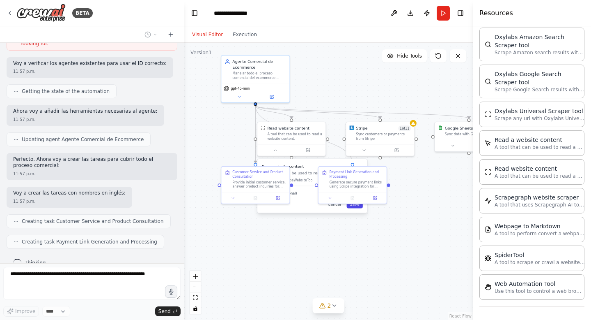
click at [359, 206] on button "Save" at bounding box center [355, 204] width 16 height 8
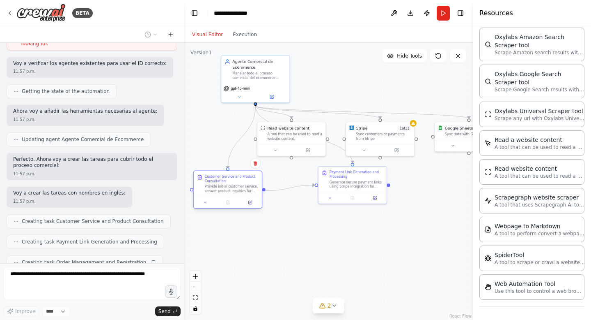
scroll to position [582, 0]
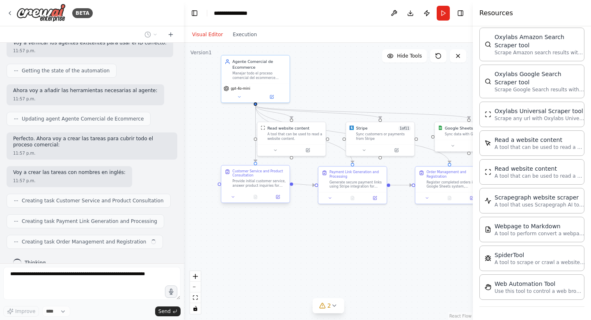
drag, startPoint x: 262, startPoint y: 182, endPoint x: 233, endPoint y: 186, distance: 29.1
click at [233, 186] on div "Provide initial customer service, answer product inquiries for {empresa_ecommer…" at bounding box center [259, 183] width 54 height 9
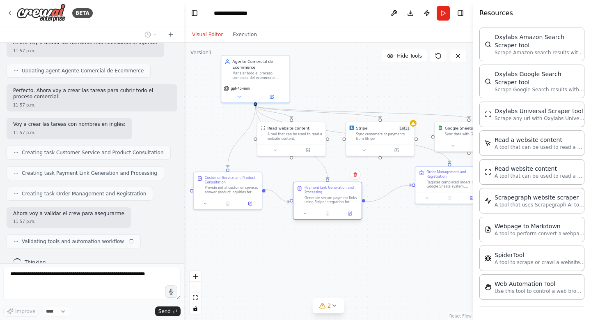
drag, startPoint x: 350, startPoint y: 179, endPoint x: 325, endPoint y: 196, distance: 30.2
click at [325, 196] on div "Generate secure payment links using Stripe integration for products selected by…" at bounding box center [332, 199] width 54 height 9
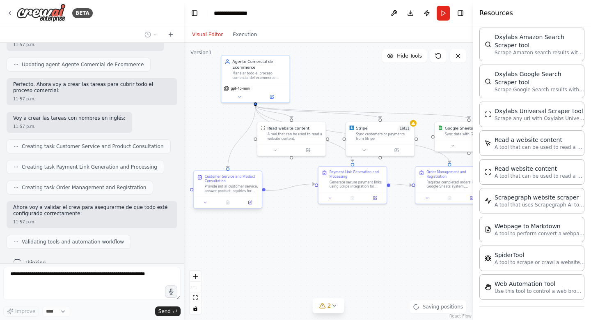
click at [242, 182] on div "Customer Service and Product Consultation" at bounding box center [232, 178] width 54 height 9
click at [221, 184] on div "Provide initial customer service, answer product inquiries for {empresa_ecommer…" at bounding box center [232, 188] width 54 height 9
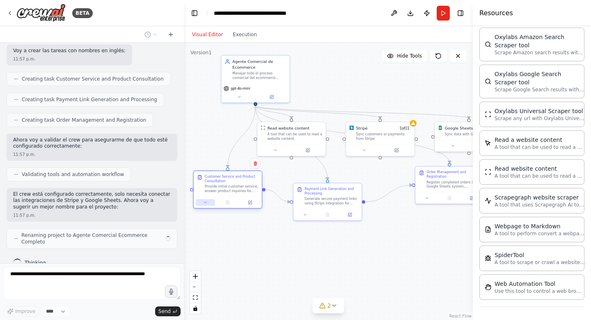
click at [205, 203] on icon at bounding box center [205, 202] width 5 height 5
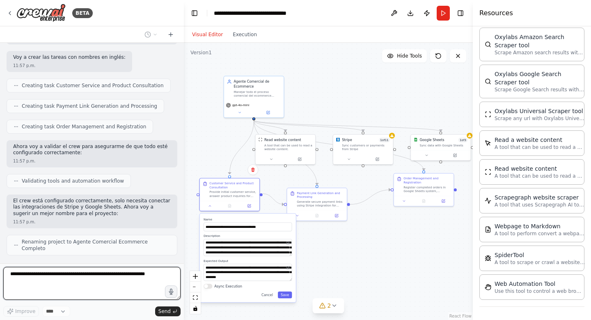
scroll to position [734, 0]
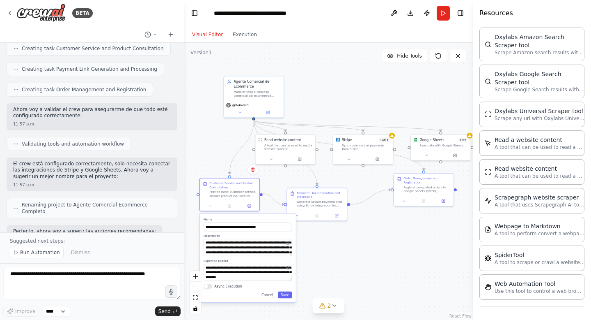
click at [209, 288] on div "**********" at bounding box center [248, 258] width 96 height 88
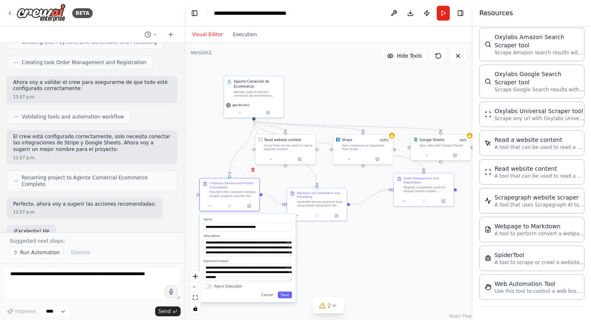
click at [208, 286] on button "Async Execution" at bounding box center [208, 285] width 9 height 5
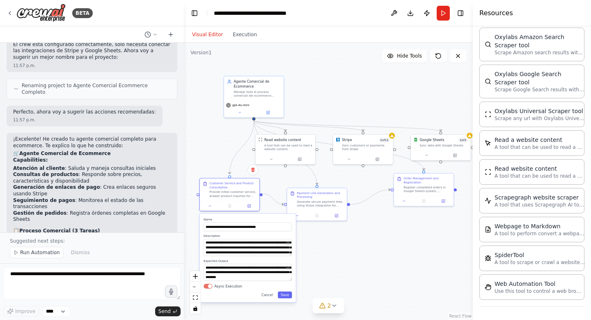
click at [206, 286] on button "Async Execution" at bounding box center [208, 285] width 9 height 5
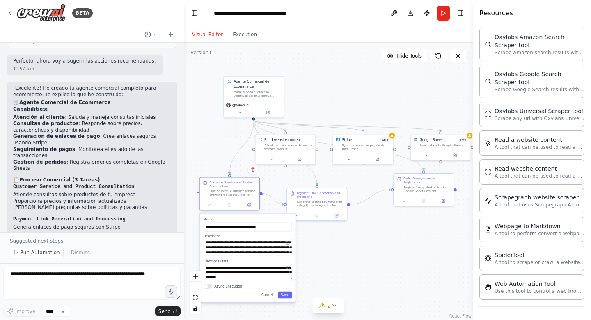
click at [232, 191] on div "Provide initial customer service, answer product inquiries for {empresa_ecommer…" at bounding box center [232, 193] width 47 height 8
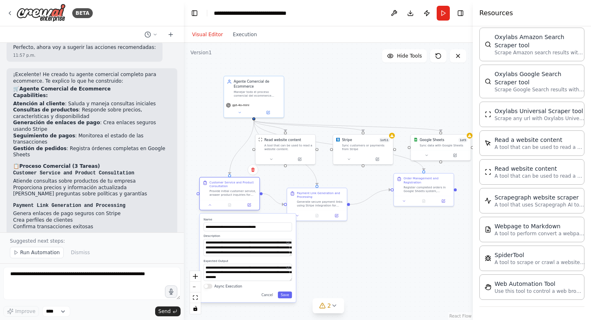
click at [232, 191] on div "Provide initial customer service, answer product inquiries for {empresa_ecommer…" at bounding box center [232, 193] width 47 height 8
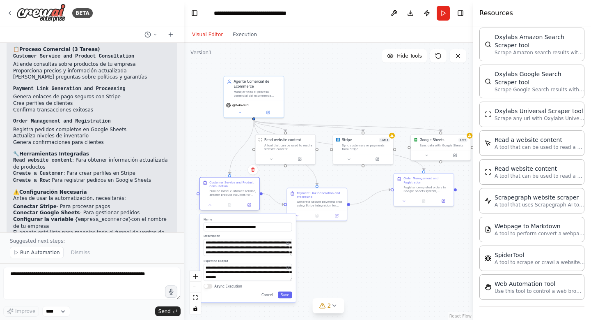
scroll to position [1040, 0]
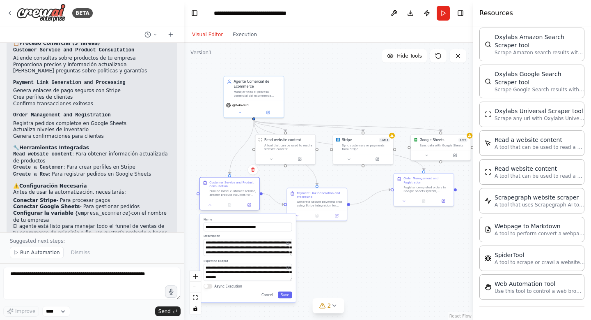
click at [254, 208] on div at bounding box center [230, 205] width 60 height 10
click at [251, 206] on icon at bounding box center [249, 204] width 3 height 3
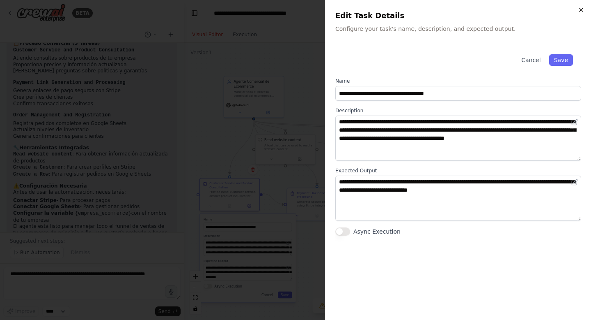
click at [581, 9] on icon "button" at bounding box center [581, 10] width 7 height 7
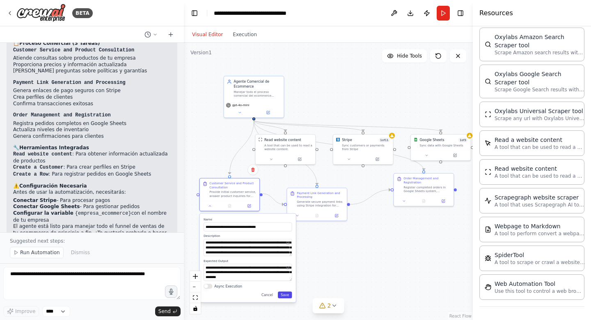
click at [286, 297] on button "Save" at bounding box center [285, 294] width 14 height 7
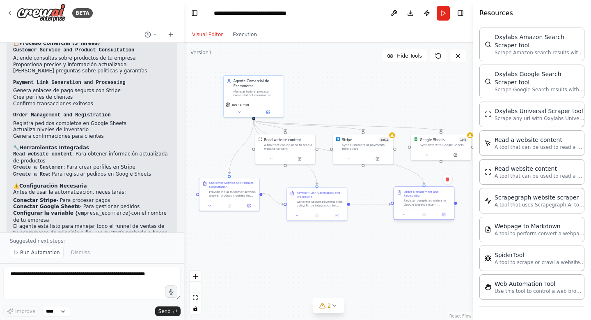
drag, startPoint x: 416, startPoint y: 188, endPoint x: 414, endPoint y: 202, distance: 14.5
click at [414, 202] on div "Register completed orders in Google Sheets system, including customer informati…" at bounding box center [427, 202] width 47 height 8
drag, startPoint x: 230, startPoint y: 189, endPoint x: 227, endPoint y: 200, distance: 11.5
click at [227, 200] on div "Provide initial customer service, answer product inquiries for {empresa_ecommer…" at bounding box center [228, 202] width 47 height 8
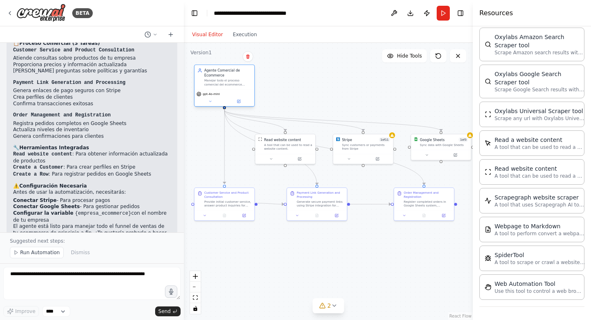
drag, startPoint x: 277, startPoint y: 87, endPoint x: 250, endPoint y: 79, distance: 28.8
click at [250, 79] on div "Agente Comercial de Ecommerce Manejar todo el proceso comercial del ecommerce d…" at bounding box center [228, 77] width 47 height 18
drag, startPoint x: 292, startPoint y: 145, endPoint x: 350, endPoint y: 74, distance: 90.8
click at [350, 74] on div "A tool that can be used to read a website content." at bounding box center [344, 73] width 48 height 8
click at [238, 103] on icon at bounding box center [238, 101] width 3 height 3
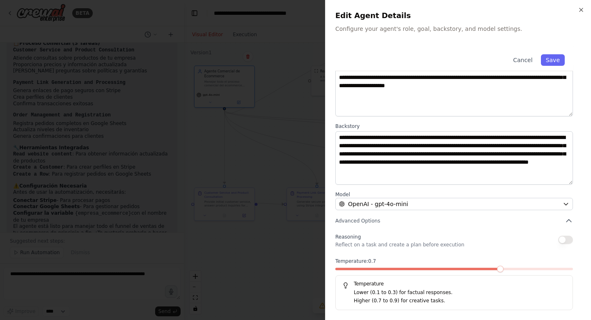
scroll to position [0, 0]
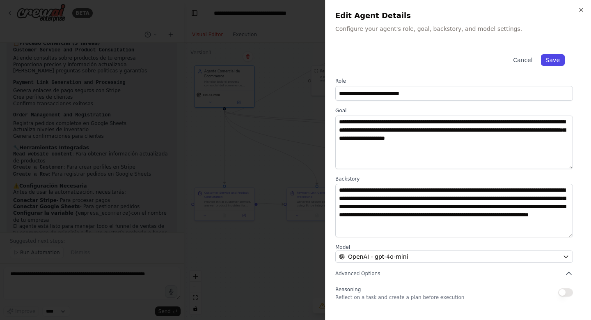
click at [562, 58] on button "Save" at bounding box center [553, 60] width 24 height 12
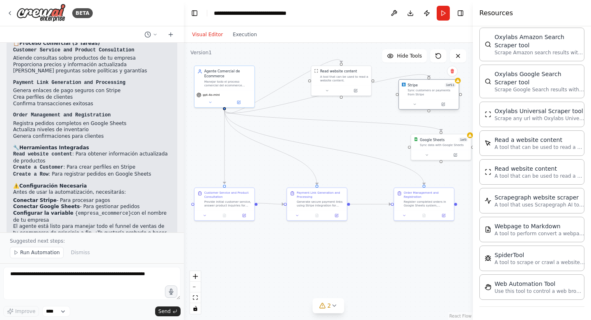
drag, startPoint x: 347, startPoint y: 145, endPoint x: 412, endPoint y: 90, distance: 85.4
click at [412, 90] on div "Sync customers or payments from Stripe" at bounding box center [432, 92] width 48 height 8
click at [441, 138] on div "Google Sheets" at bounding box center [432, 138] width 25 height 5
click at [426, 156] on button at bounding box center [427, 154] width 28 height 6
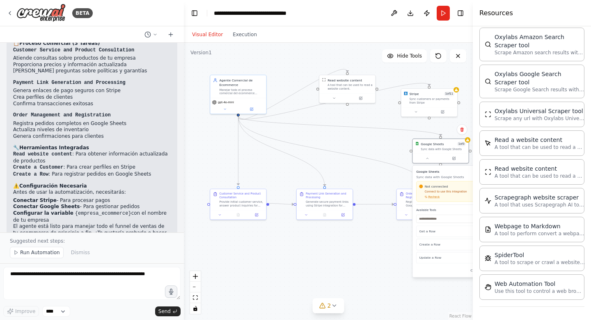
click at [436, 250] on div "Get a Row Create a Row Update a Row" at bounding box center [457, 244] width 83 height 38
click at [434, 247] on div "Create a Row" at bounding box center [456, 245] width 81 height 12
click at [384, 150] on div ".deletable-edge-delete-btn { width: 20px; height: 20px; border: 0px solid #ffff…" at bounding box center [328, 181] width 289 height 277
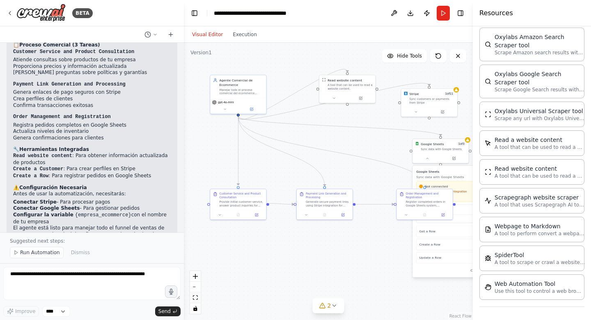
scroll to position [1040, 0]
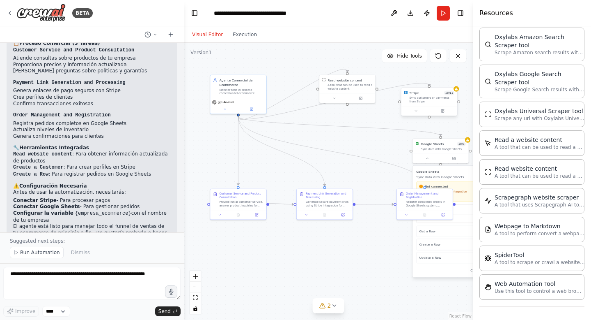
click at [436, 99] on div "Sync customers or payments from Stripe" at bounding box center [432, 99] width 45 height 7
click at [414, 111] on button at bounding box center [416, 110] width 26 height 5
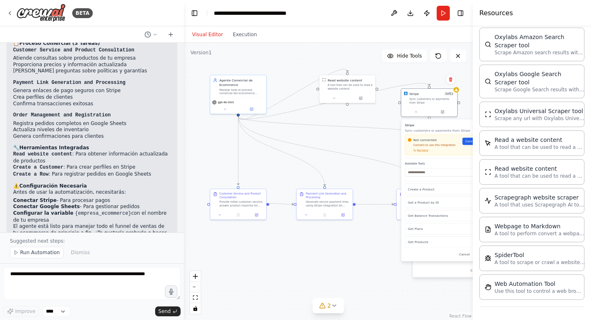
scroll to position [136, 0]
click at [433, 242] on p "Get Products" at bounding box center [439, 241] width 62 height 5
click at [430, 241] on p "Get Products" at bounding box center [439, 241] width 62 height 5
click at [422, 243] on p "Get Products" at bounding box center [439, 241] width 62 height 5
click at [413, 77] on div ".deletable-edge-delete-btn { width: 20px; height: 20px; border: 0px solid #ffff…" at bounding box center [328, 181] width 289 height 277
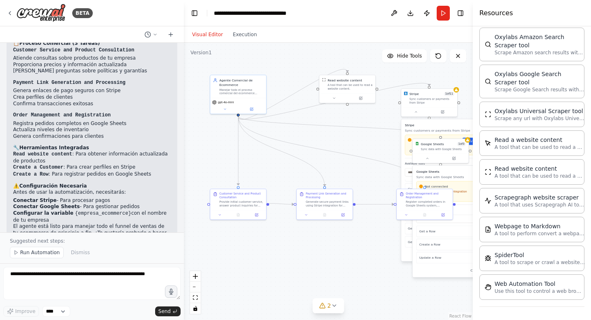
click at [356, 175] on div ".deletable-edge-delete-btn { width: 20px; height: 20px; border: 0px solid #ffff…" at bounding box center [328, 181] width 289 height 277
